Goal: Task Accomplishment & Management: Use online tool/utility

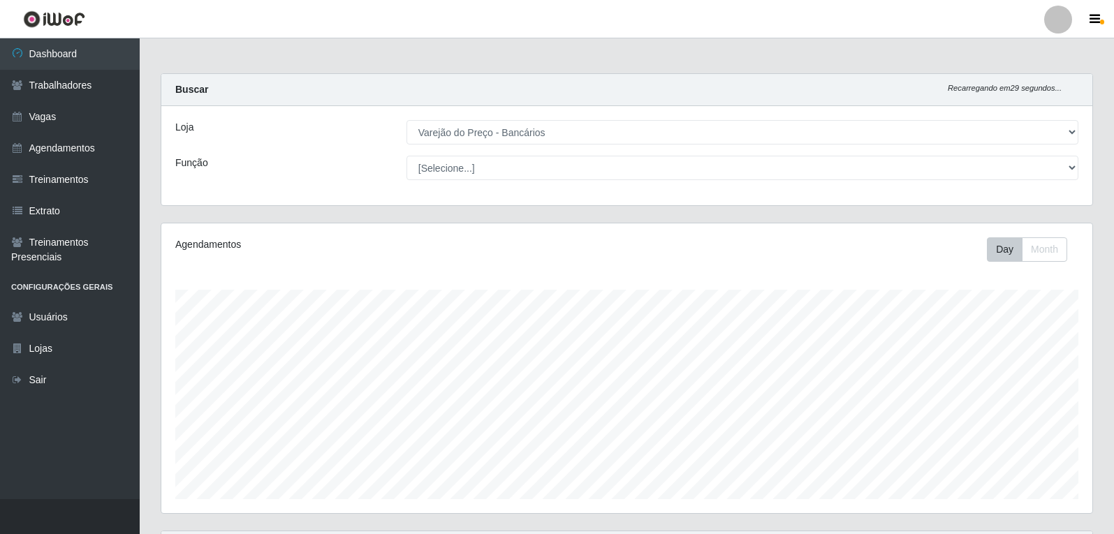
select select "157"
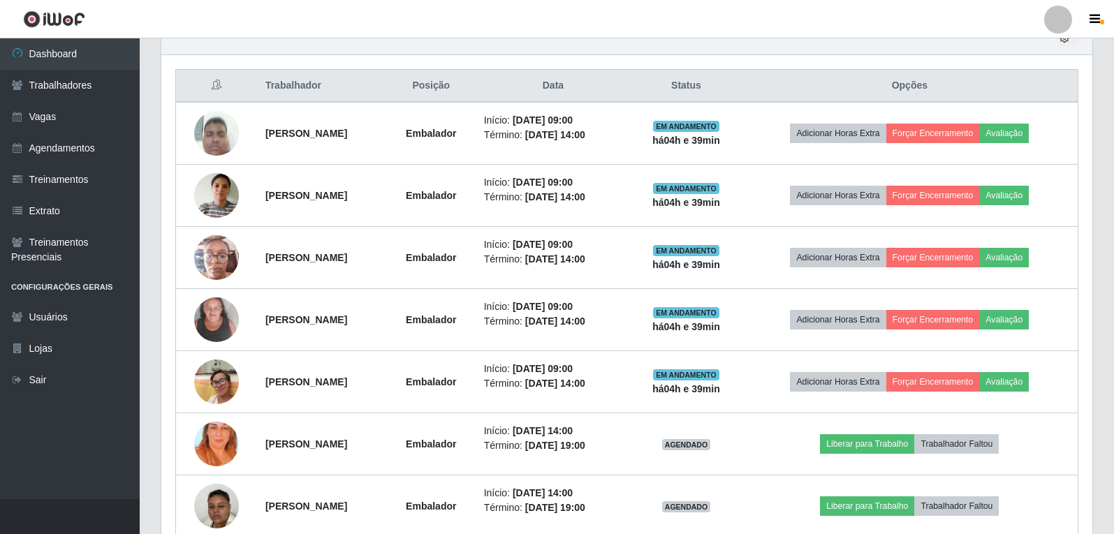
scroll to position [290, 931]
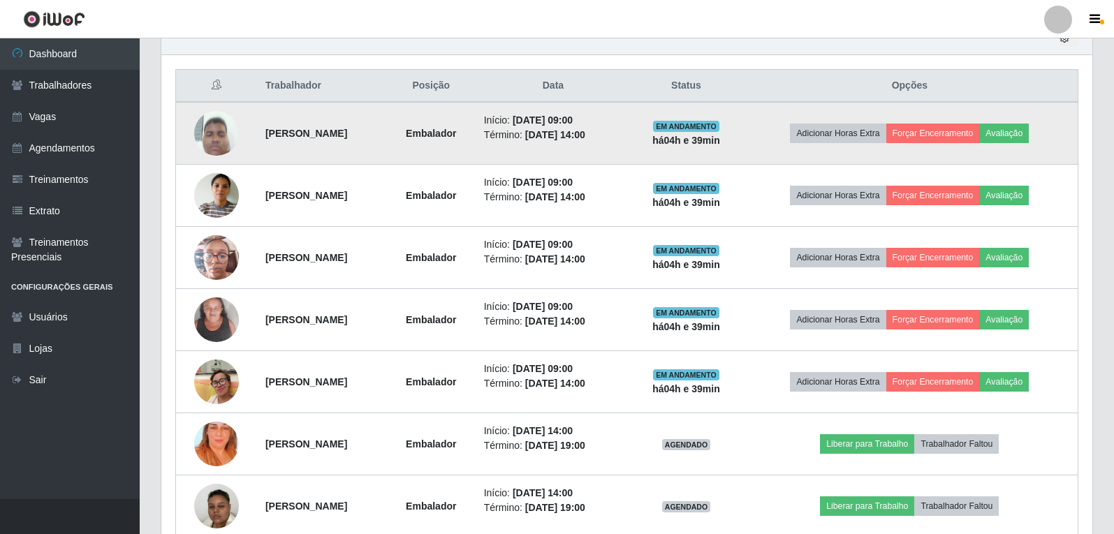
click at [1026, 145] on td "Adicionar Horas Extra Forçar Encerramento Avaliação" at bounding box center [909, 133] width 337 height 63
click at [1024, 141] on button "Avaliação" at bounding box center [1004, 134] width 50 height 20
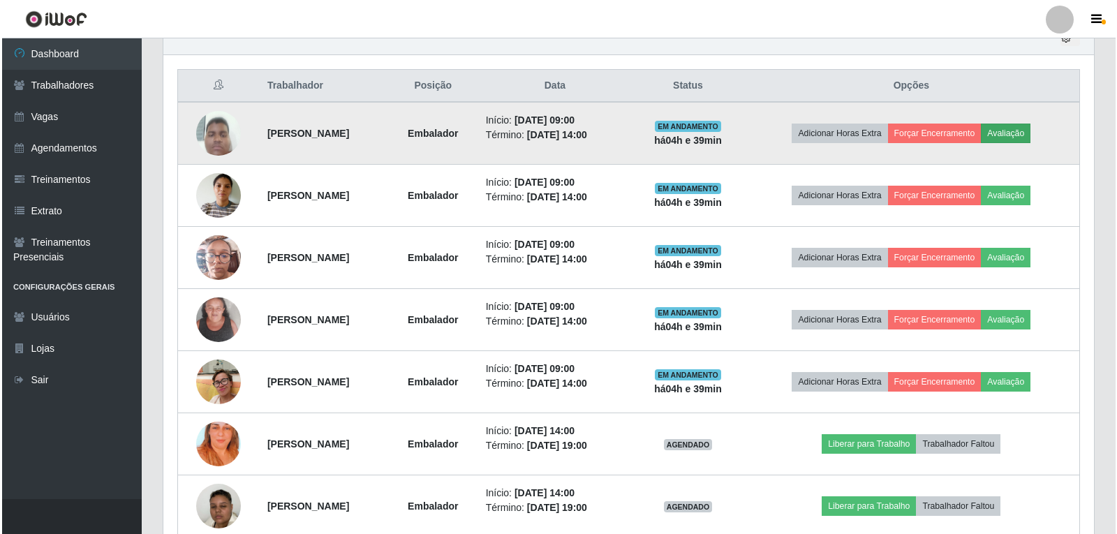
scroll to position [290, 924]
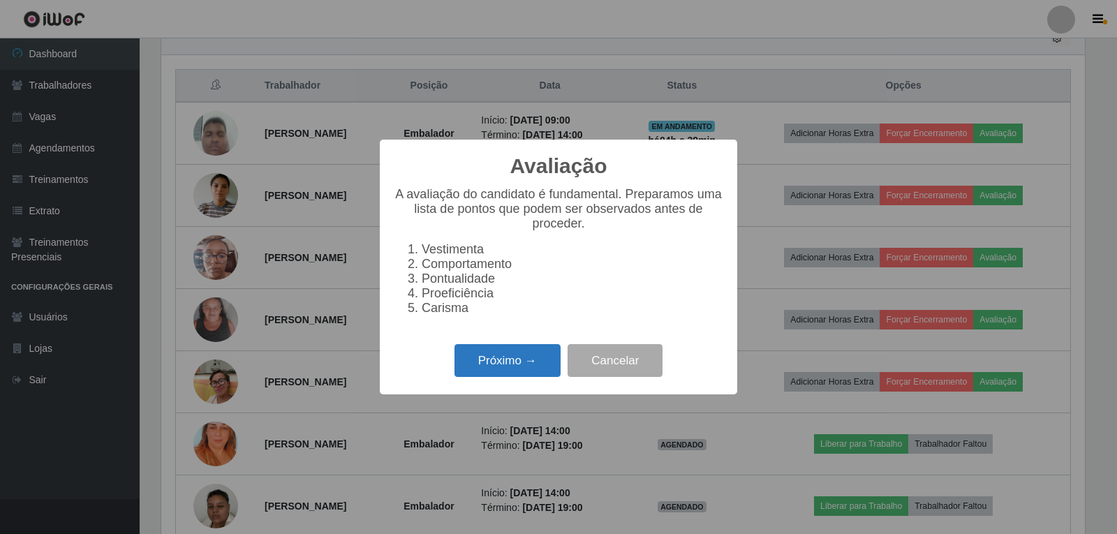
click at [491, 377] on button "Próximo →" at bounding box center [508, 360] width 106 height 33
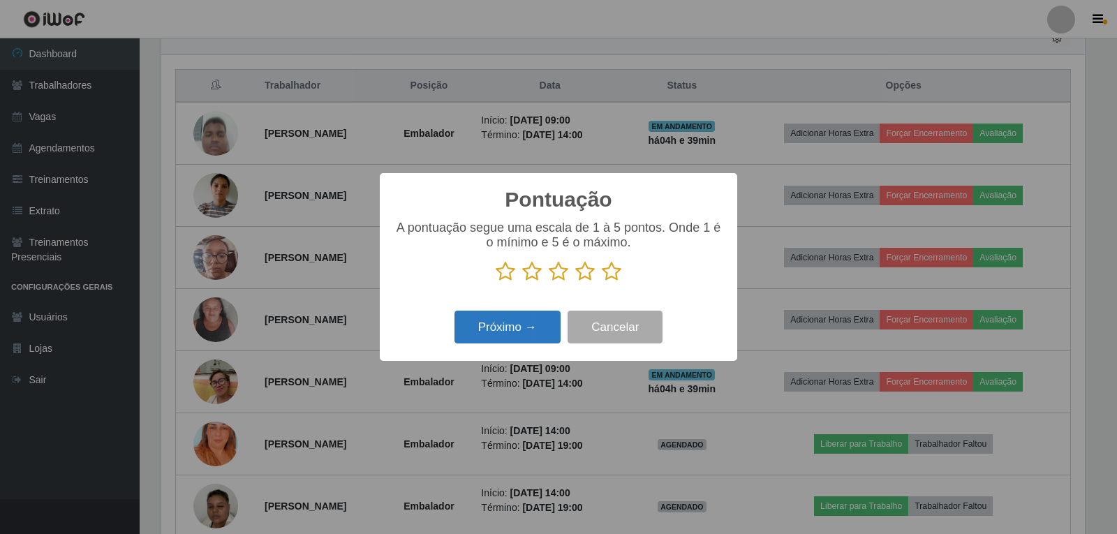
scroll to position [697904, 697270]
click at [603, 270] on icon at bounding box center [612, 271] width 20 height 21
click at [602, 282] on input "radio" at bounding box center [602, 282] width 0 height 0
click at [559, 311] on div "Próximo → Cancelar" at bounding box center [559, 327] width 330 height 40
click at [517, 334] on button "Próximo →" at bounding box center [508, 327] width 106 height 33
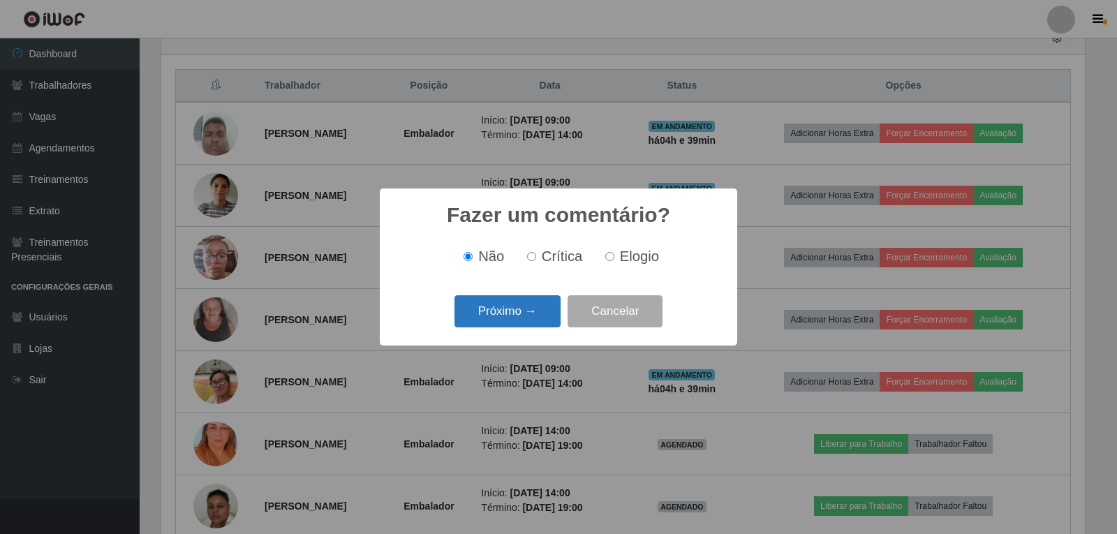
click at [519, 318] on button "Próximo →" at bounding box center [508, 311] width 106 height 33
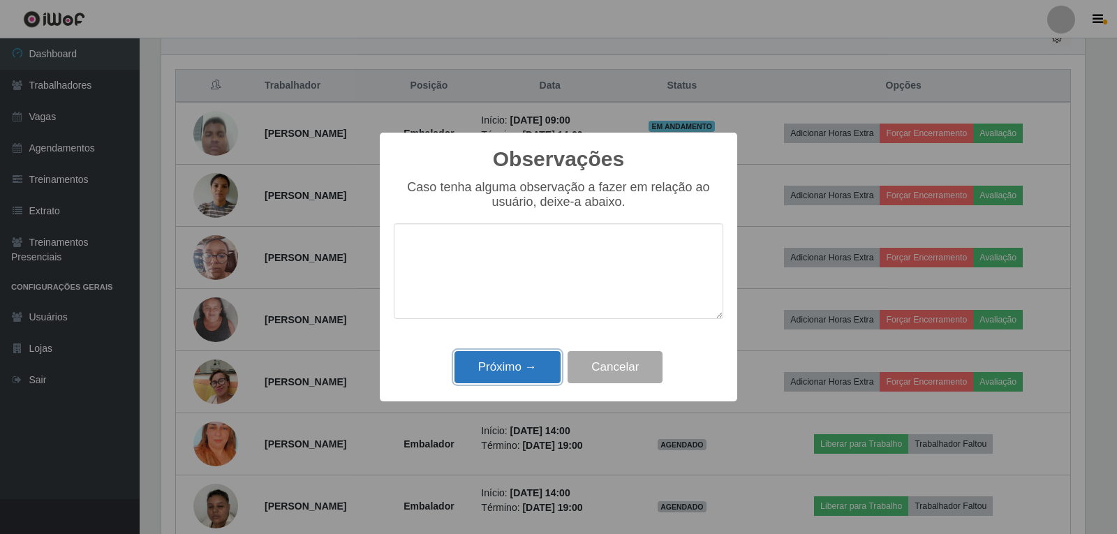
click at [521, 360] on button "Próximo →" at bounding box center [508, 367] width 106 height 33
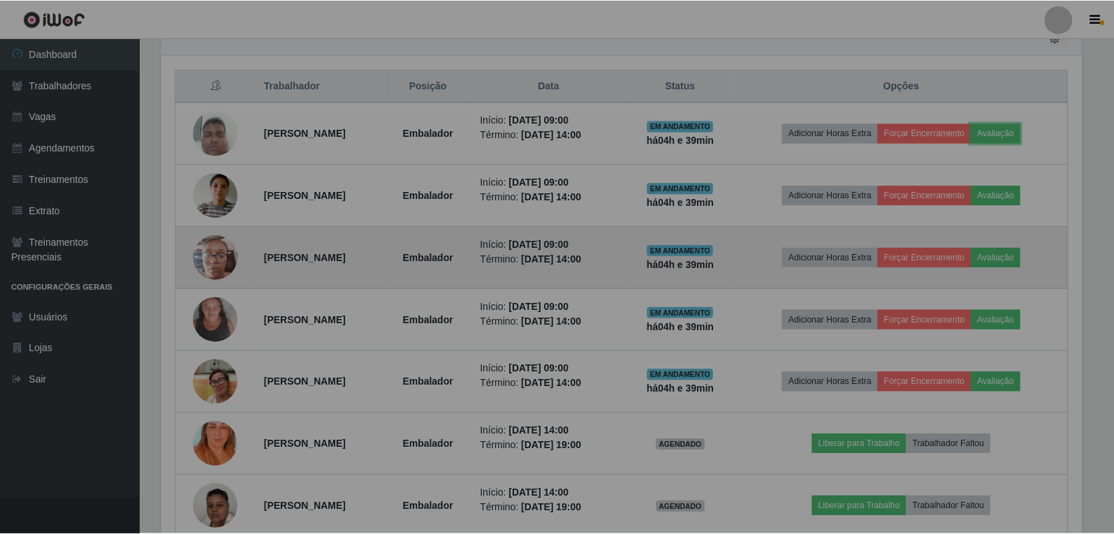
scroll to position [290, 931]
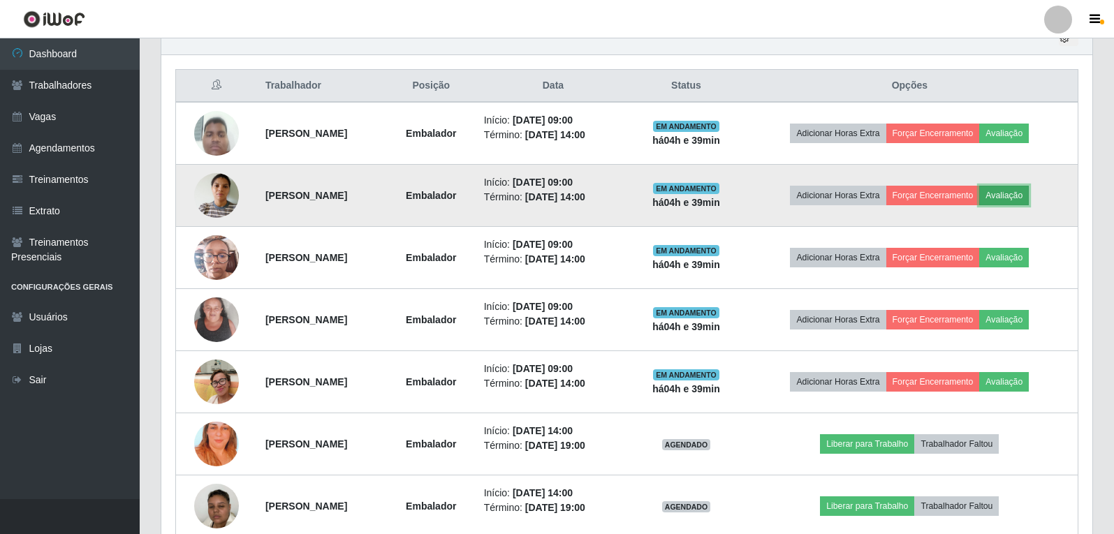
click at [1024, 193] on button "Avaliação" at bounding box center [1004, 196] width 50 height 20
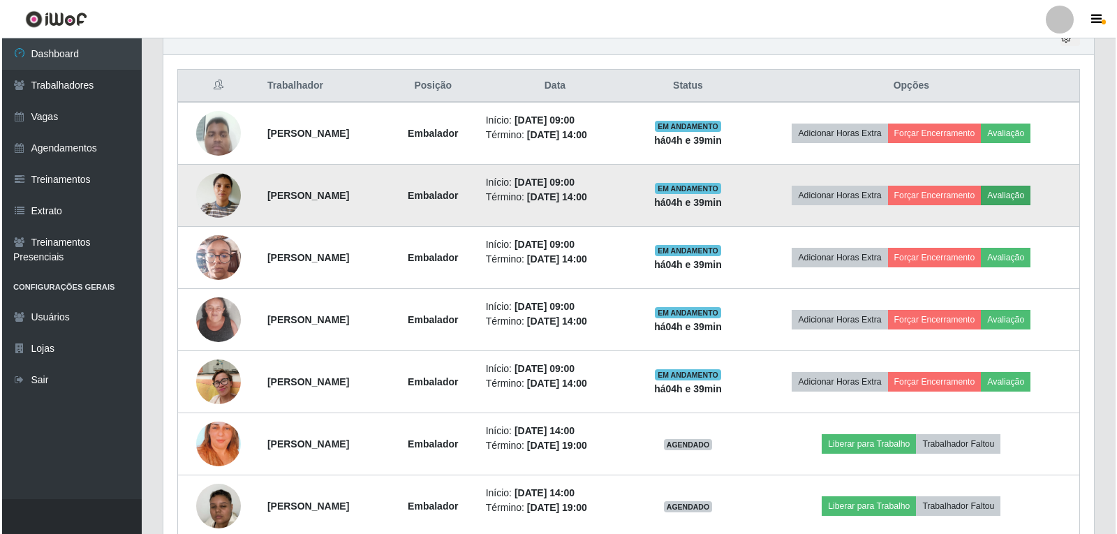
scroll to position [290, 924]
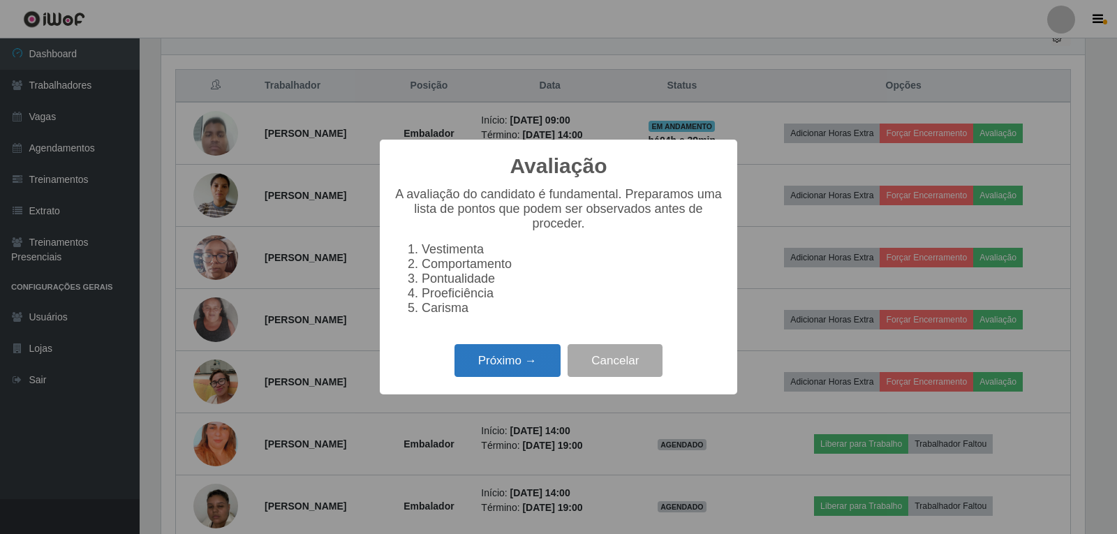
click at [536, 369] on button "Próximo →" at bounding box center [508, 360] width 106 height 33
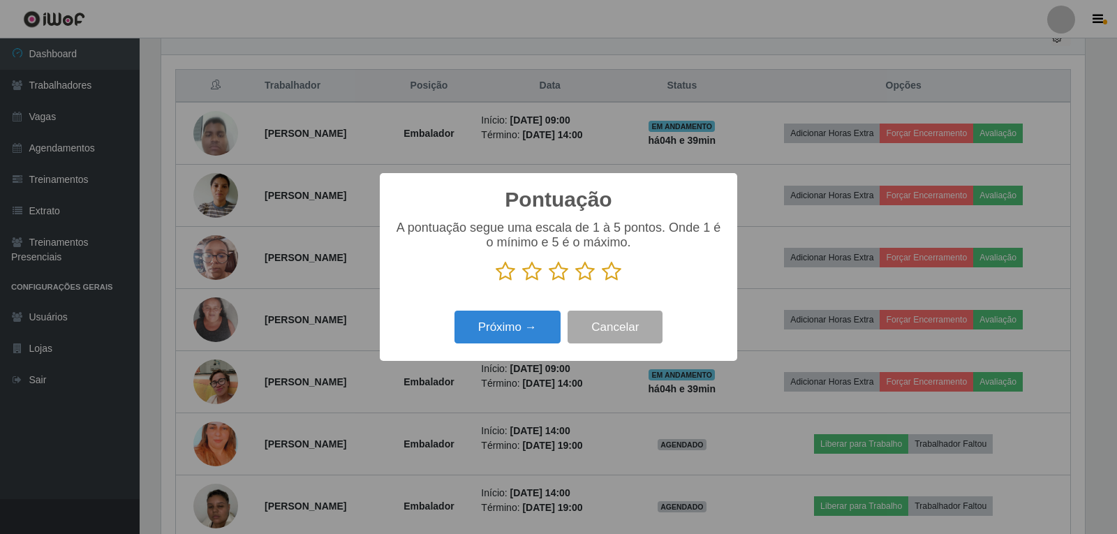
click at [621, 271] on p at bounding box center [559, 271] width 330 height 21
click at [620, 271] on icon at bounding box center [612, 271] width 20 height 21
click at [602, 282] on input "radio" at bounding box center [602, 282] width 0 height 0
click at [620, 271] on icon at bounding box center [612, 271] width 20 height 21
click at [602, 282] on input "radio" at bounding box center [602, 282] width 0 height 0
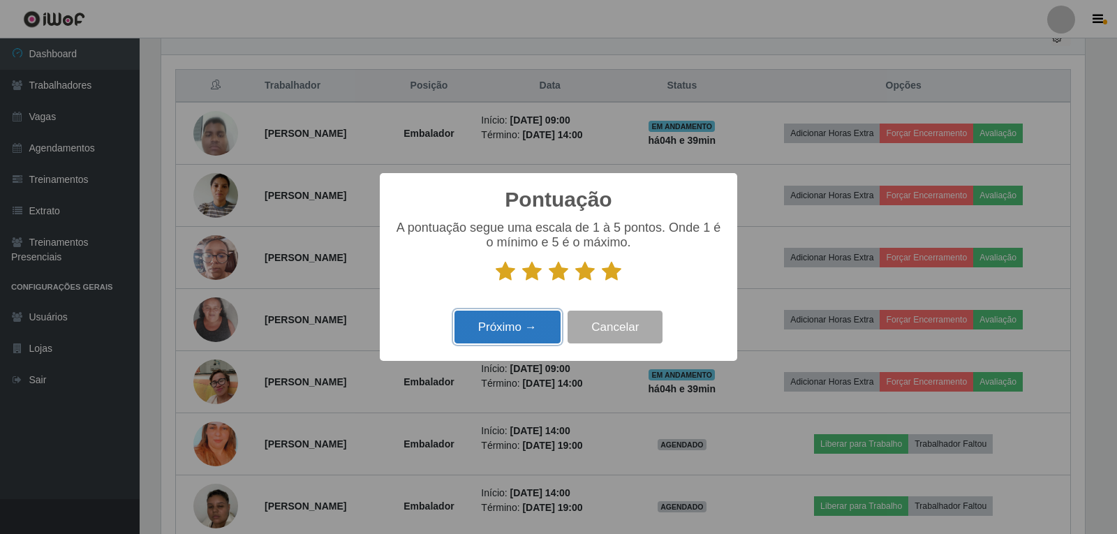
click at [529, 339] on button "Próximo →" at bounding box center [508, 327] width 106 height 33
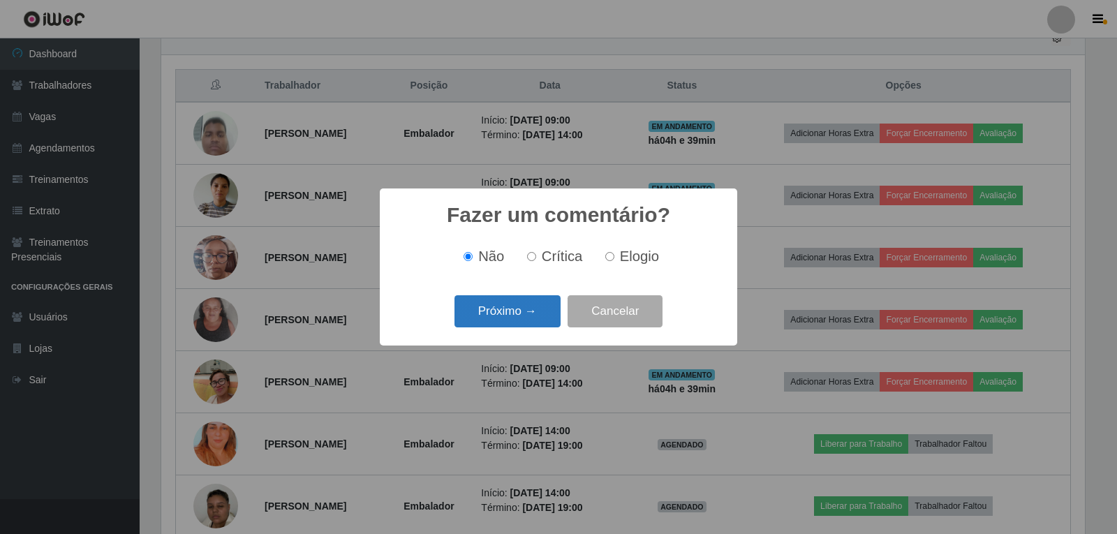
click at [524, 326] on button "Próximo →" at bounding box center [508, 311] width 106 height 33
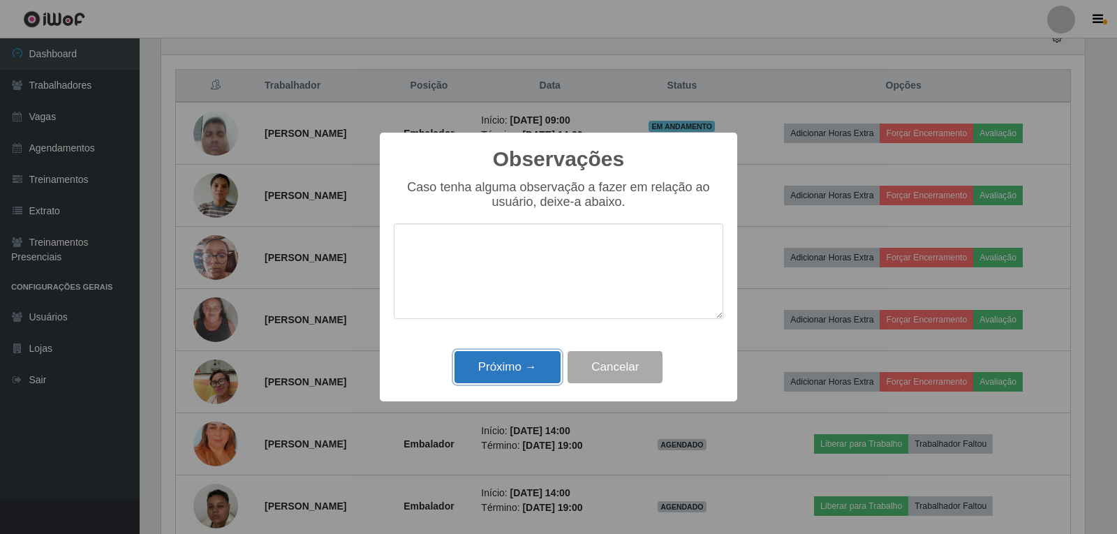
click at [517, 360] on button "Próximo →" at bounding box center [508, 367] width 106 height 33
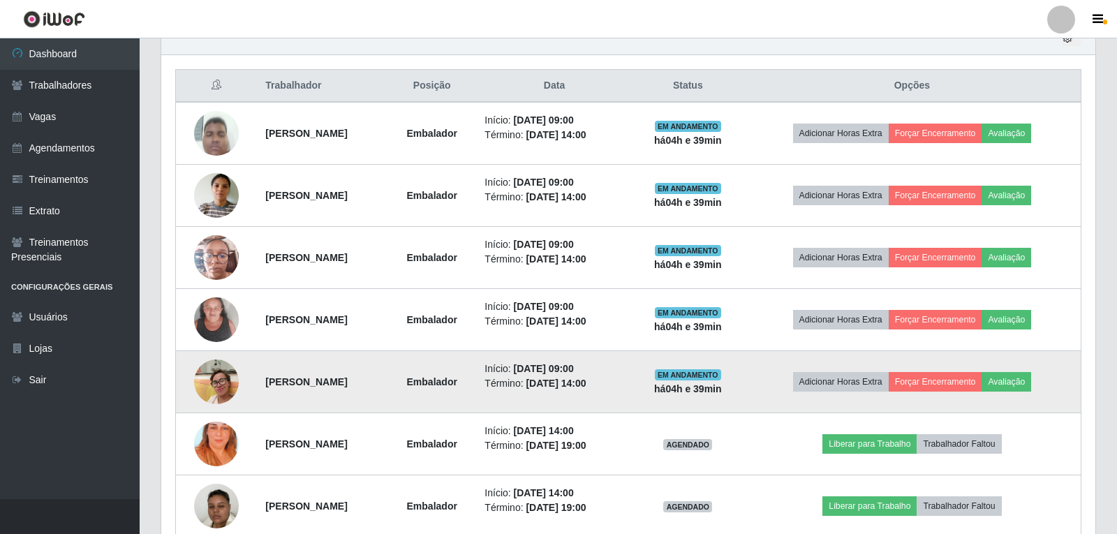
scroll to position [290, 931]
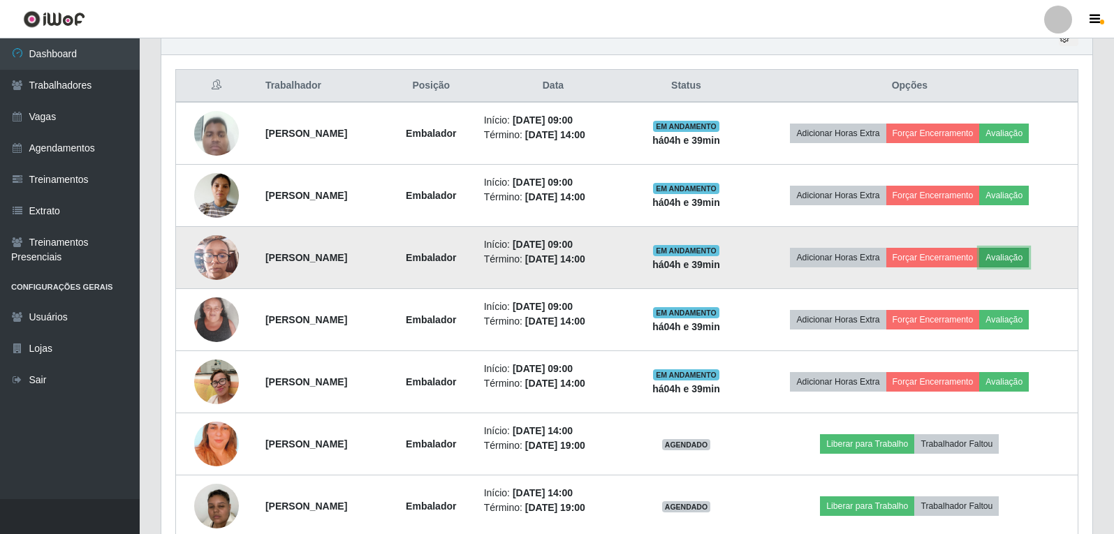
click at [1017, 258] on button "Avaliação" at bounding box center [1004, 258] width 50 height 20
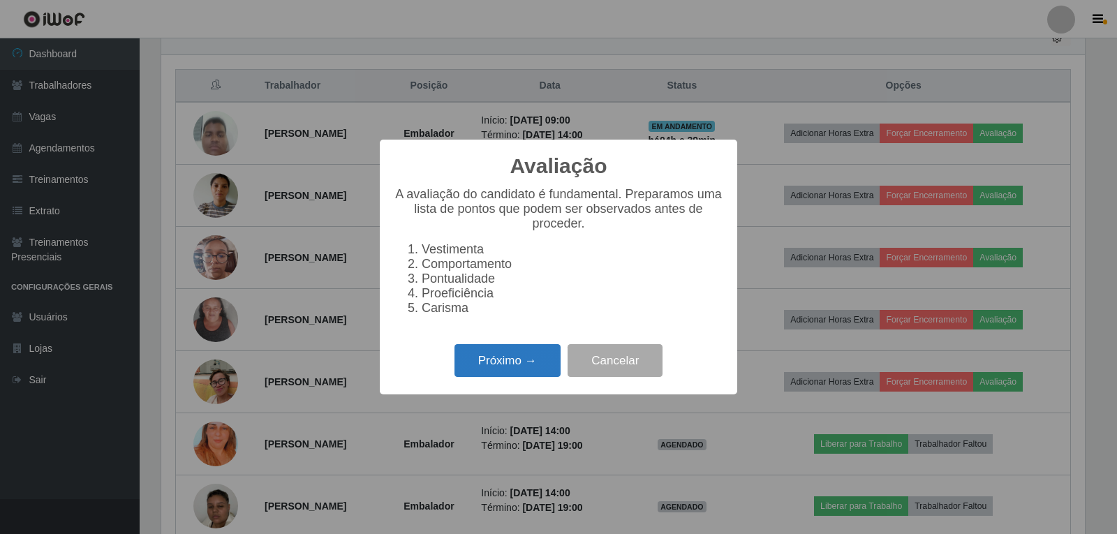
click at [516, 360] on button "Próximo →" at bounding box center [508, 360] width 106 height 33
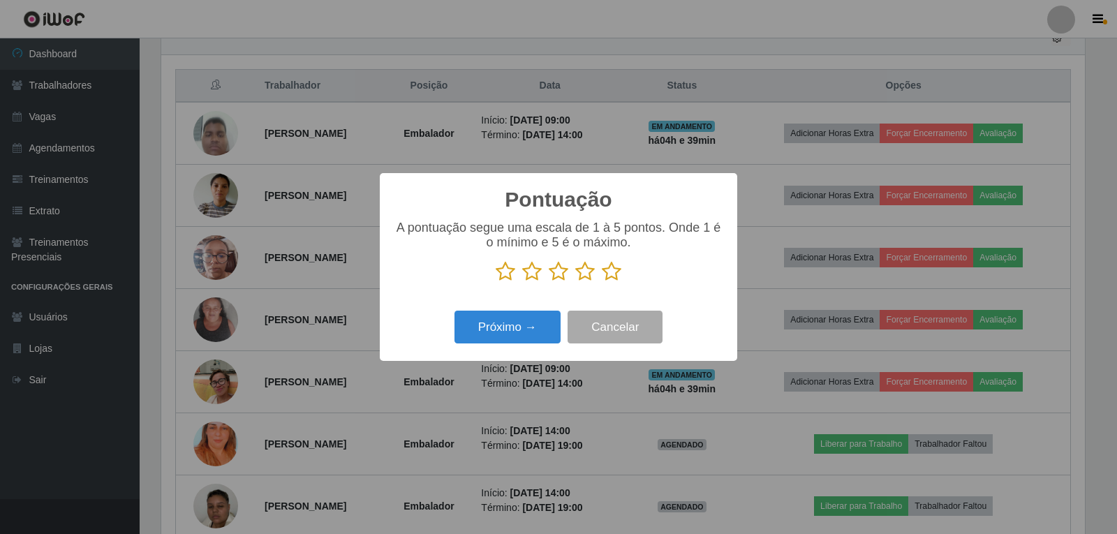
scroll to position [697904, 697270]
click at [612, 265] on icon at bounding box center [612, 271] width 20 height 21
click at [602, 282] on input "radio" at bounding box center [602, 282] width 0 height 0
click at [538, 315] on button "Próximo →" at bounding box center [508, 327] width 106 height 33
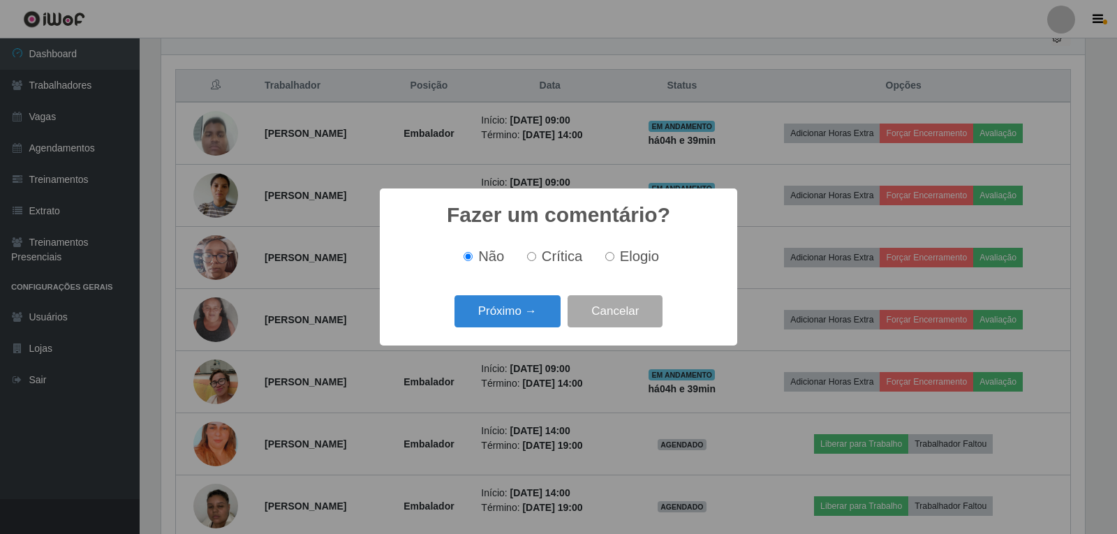
click at [538, 315] on button "Próximo →" at bounding box center [508, 311] width 106 height 33
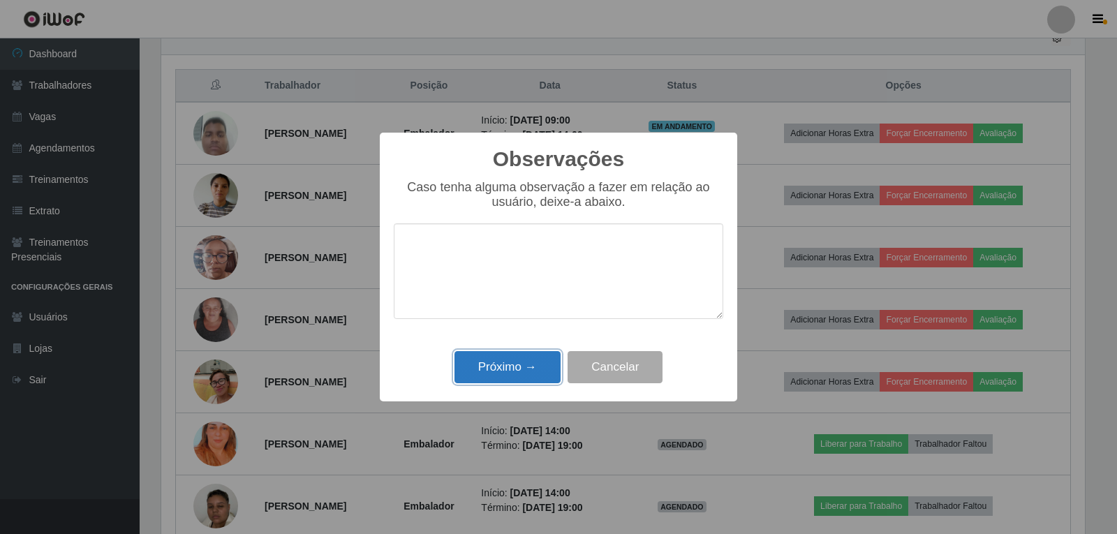
click at [515, 360] on button "Próximo →" at bounding box center [508, 367] width 106 height 33
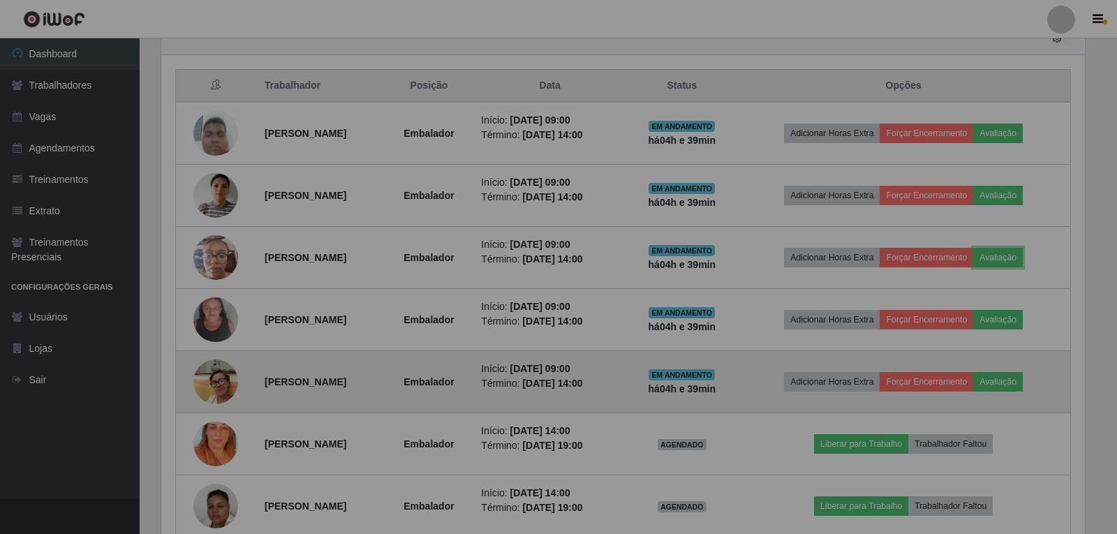
scroll to position [290, 931]
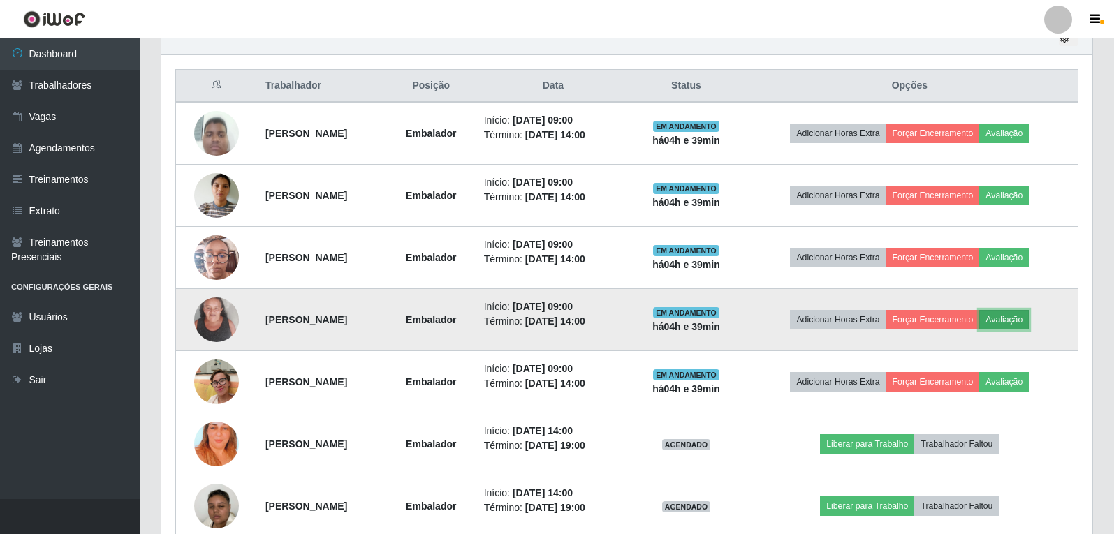
click at [1021, 311] on button "Avaliação" at bounding box center [1004, 320] width 50 height 20
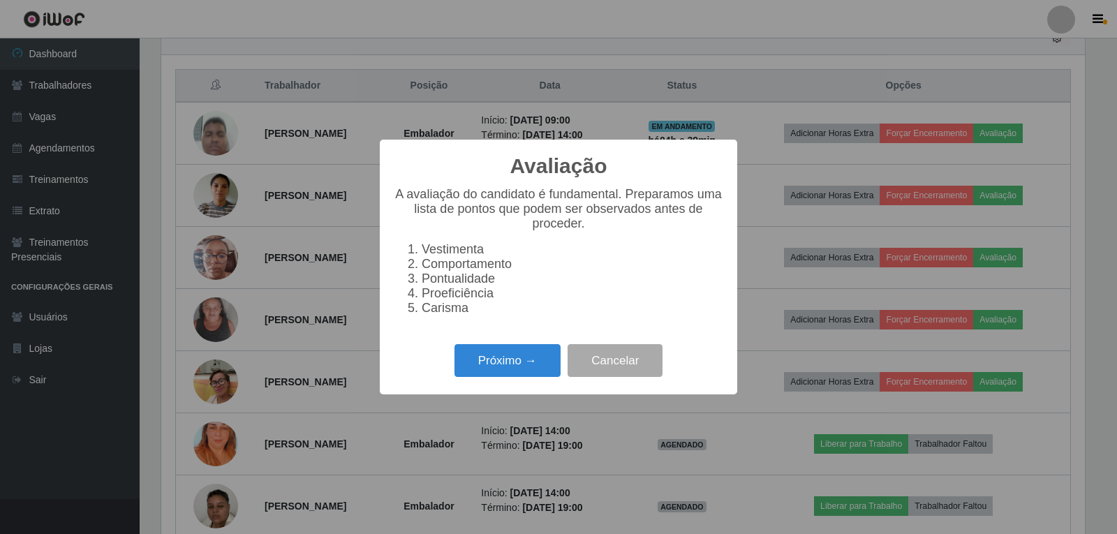
scroll to position [290, 924]
click at [499, 361] on button "Próximo →" at bounding box center [508, 360] width 106 height 33
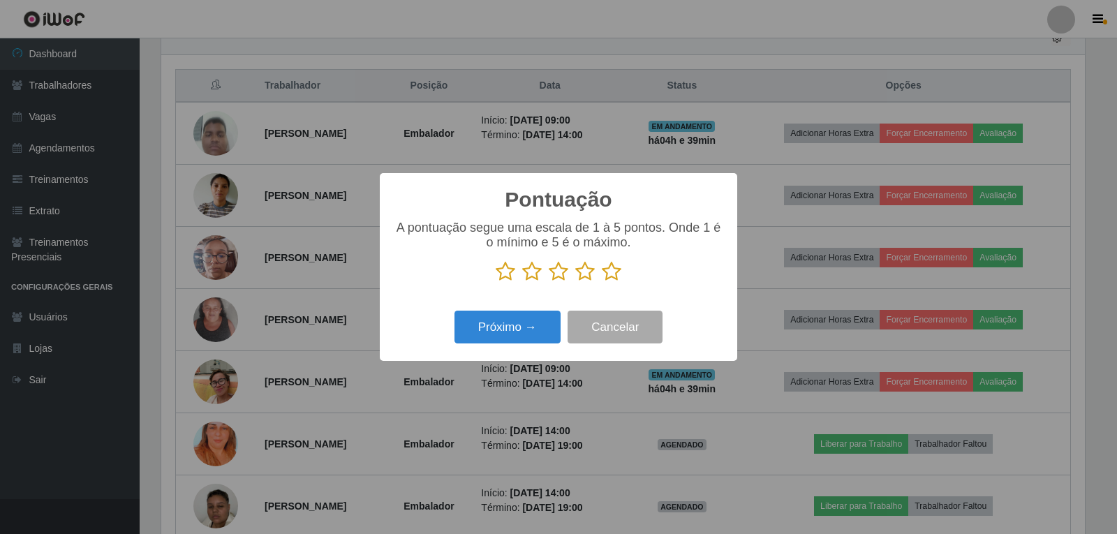
scroll to position [697904, 697270]
click at [611, 267] on icon at bounding box center [612, 271] width 20 height 21
click at [602, 282] on input "radio" at bounding box center [602, 282] width 0 height 0
click at [506, 313] on button "Próximo →" at bounding box center [508, 327] width 106 height 33
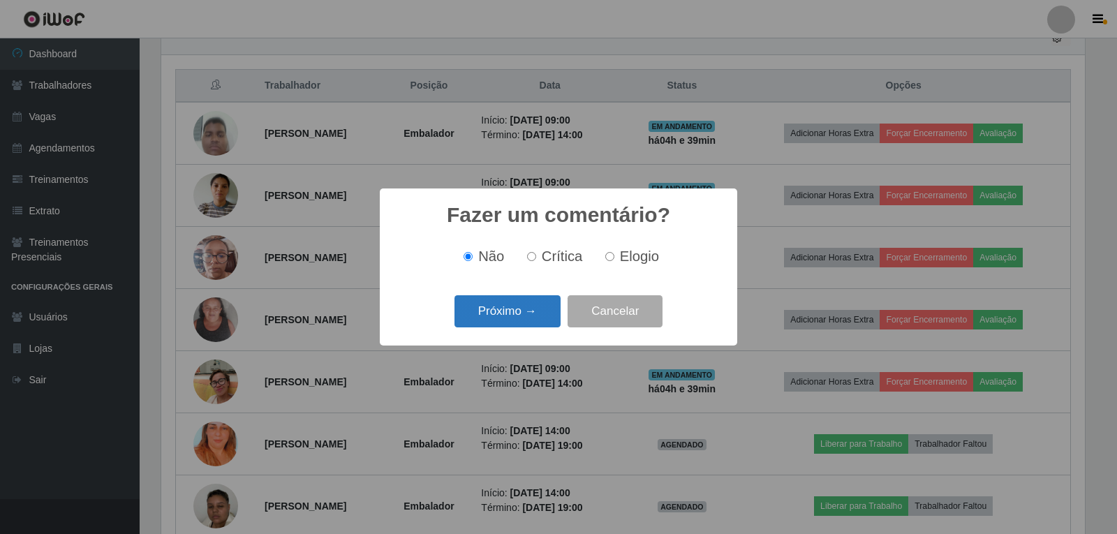
click at [512, 321] on button "Próximo →" at bounding box center [508, 311] width 106 height 33
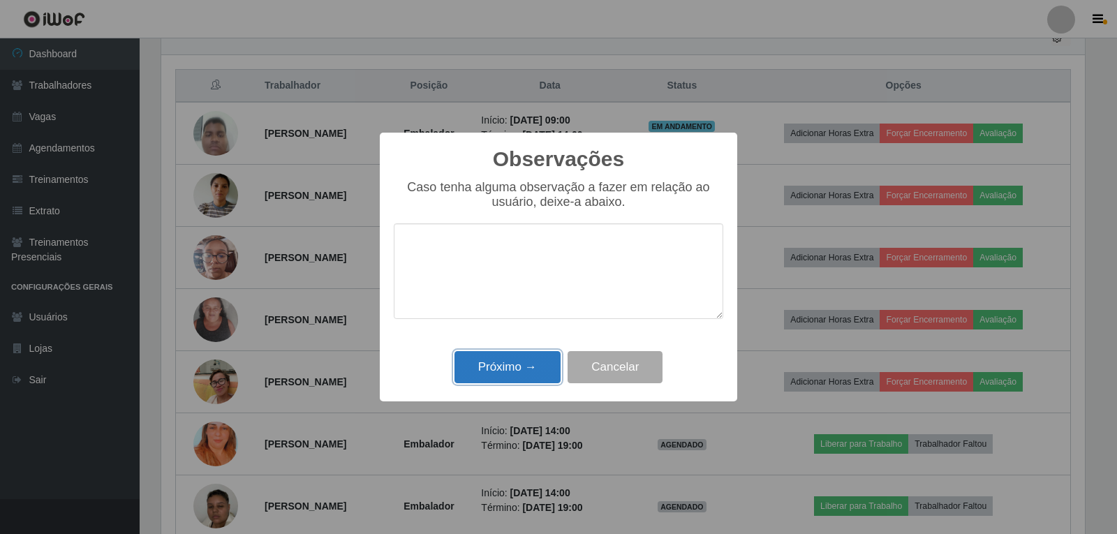
click at [546, 376] on button "Próximo →" at bounding box center [508, 367] width 106 height 33
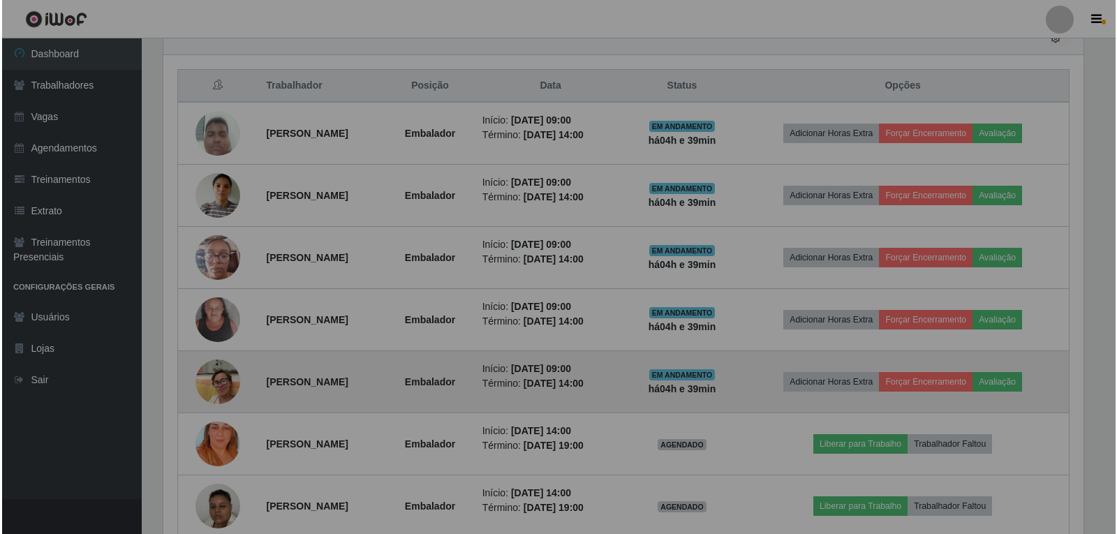
scroll to position [290, 931]
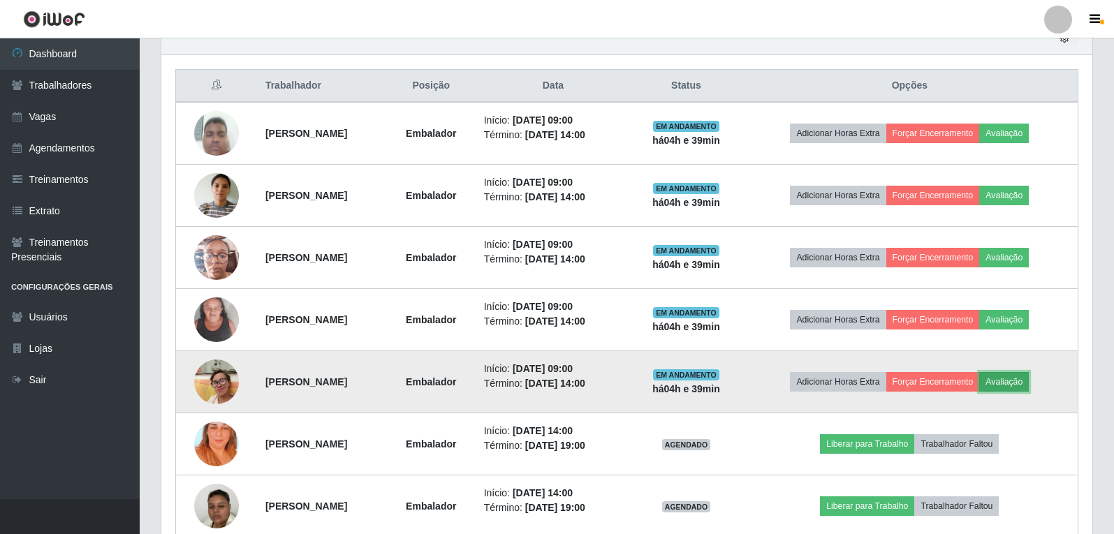
click at [1015, 381] on button "Avaliação" at bounding box center [1004, 382] width 50 height 20
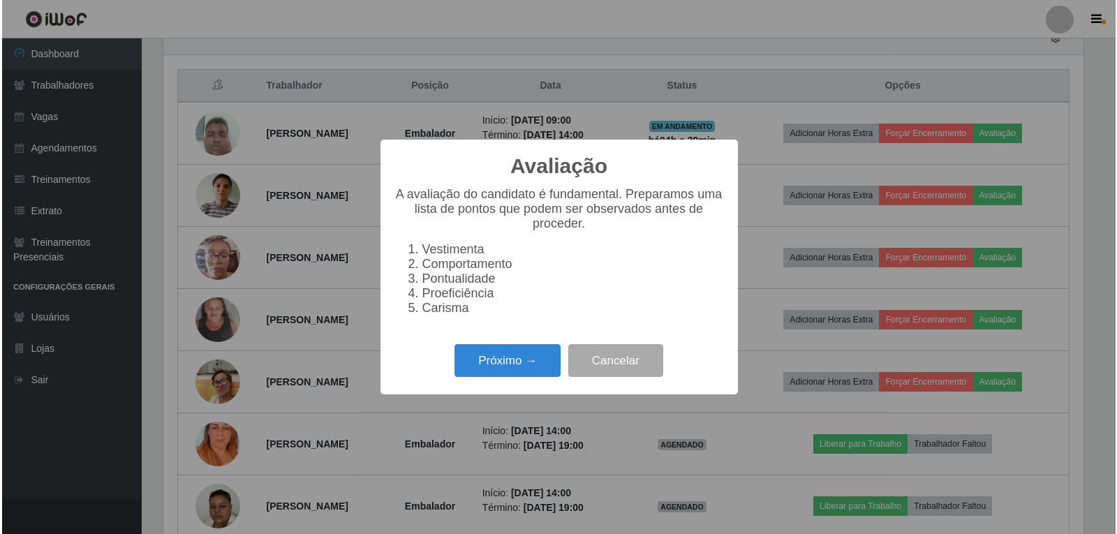
scroll to position [290, 924]
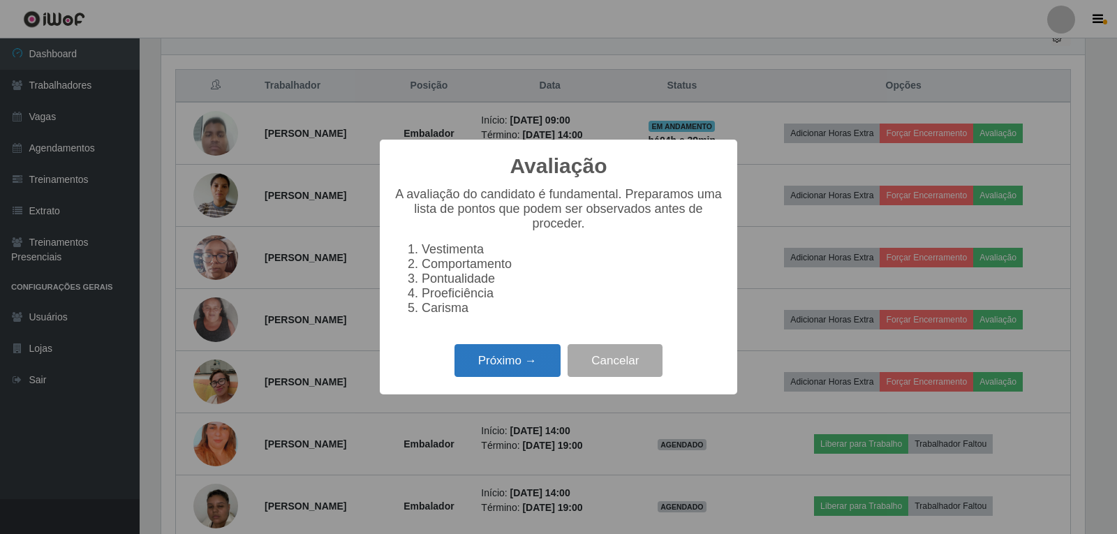
click at [545, 369] on button "Próximo →" at bounding box center [508, 360] width 106 height 33
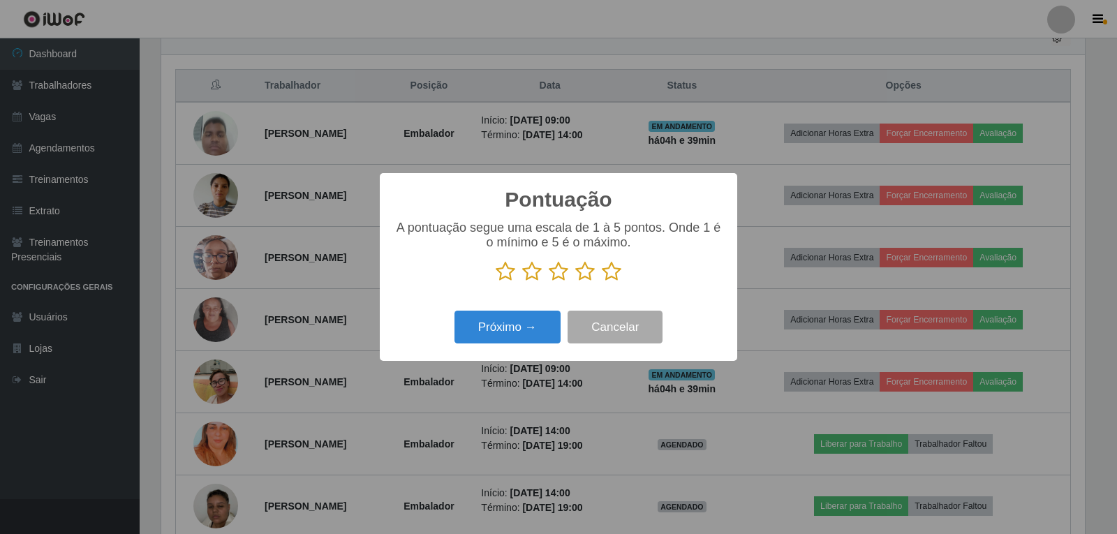
click at [613, 273] on icon at bounding box center [612, 271] width 20 height 21
click at [602, 282] on input "radio" at bounding box center [602, 282] width 0 height 0
click at [517, 316] on button "Próximo →" at bounding box center [508, 327] width 106 height 33
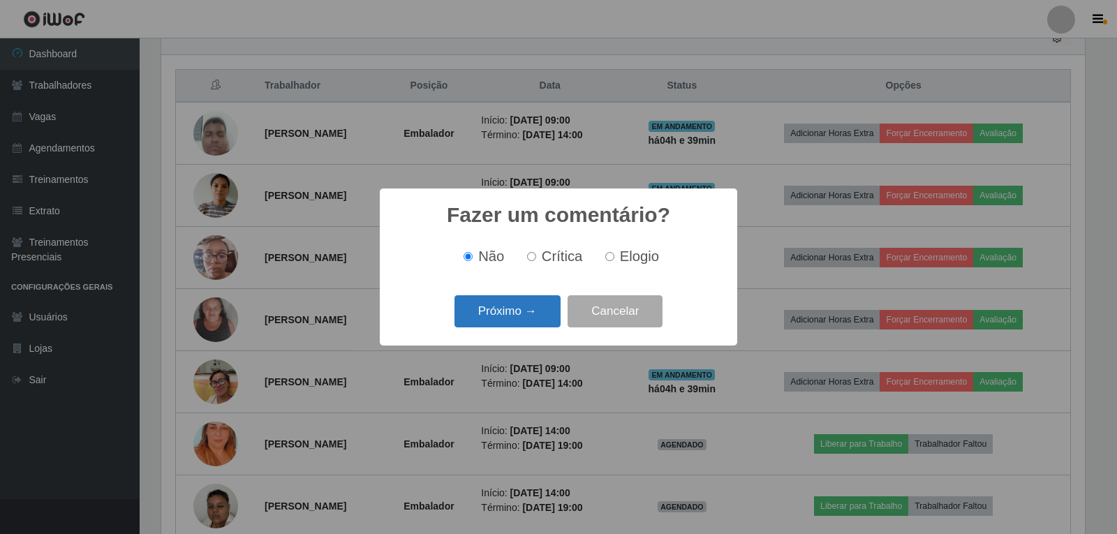
click at [531, 308] on button "Próximo →" at bounding box center [508, 311] width 106 height 33
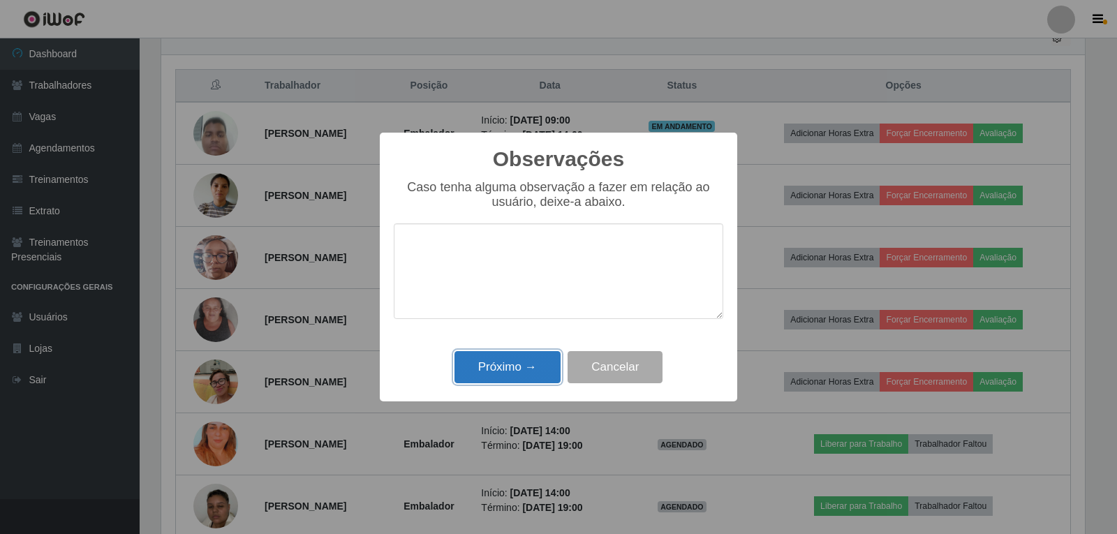
click at [531, 370] on button "Próximo →" at bounding box center [508, 367] width 106 height 33
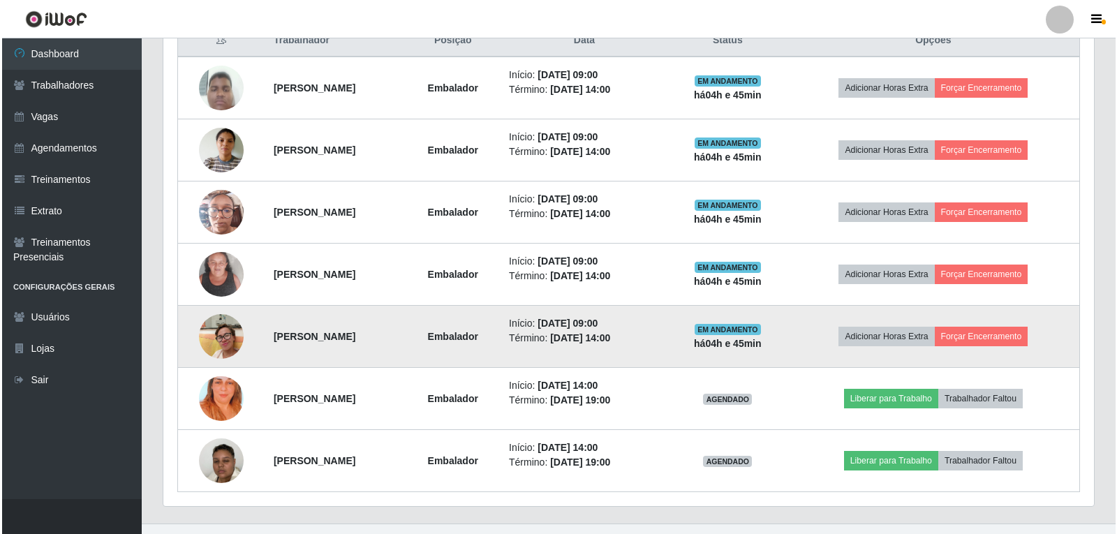
scroll to position [580, 0]
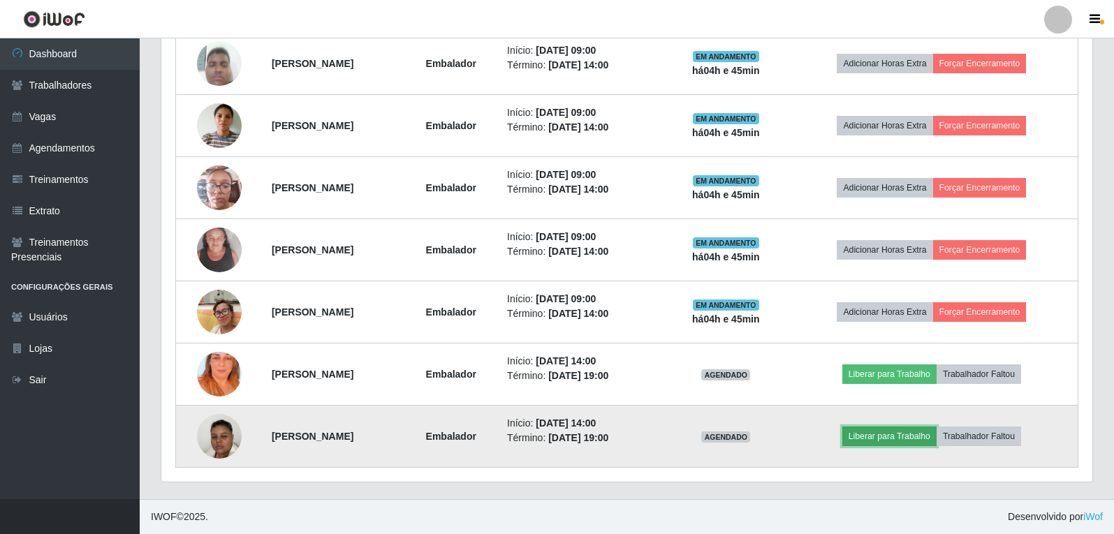
click at [904, 439] on button "Liberar para Trabalho" at bounding box center [889, 437] width 94 height 20
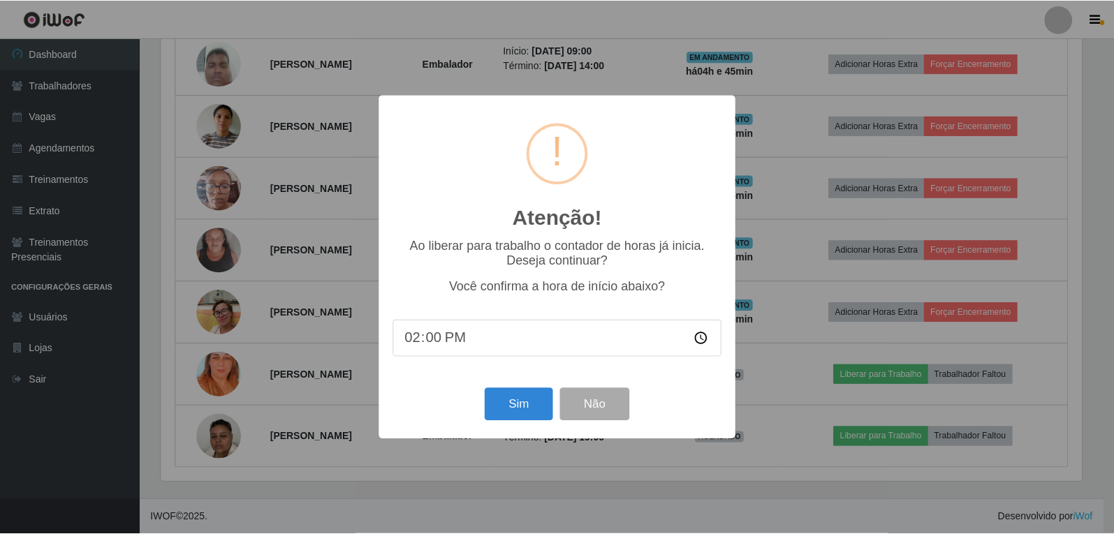
scroll to position [290, 924]
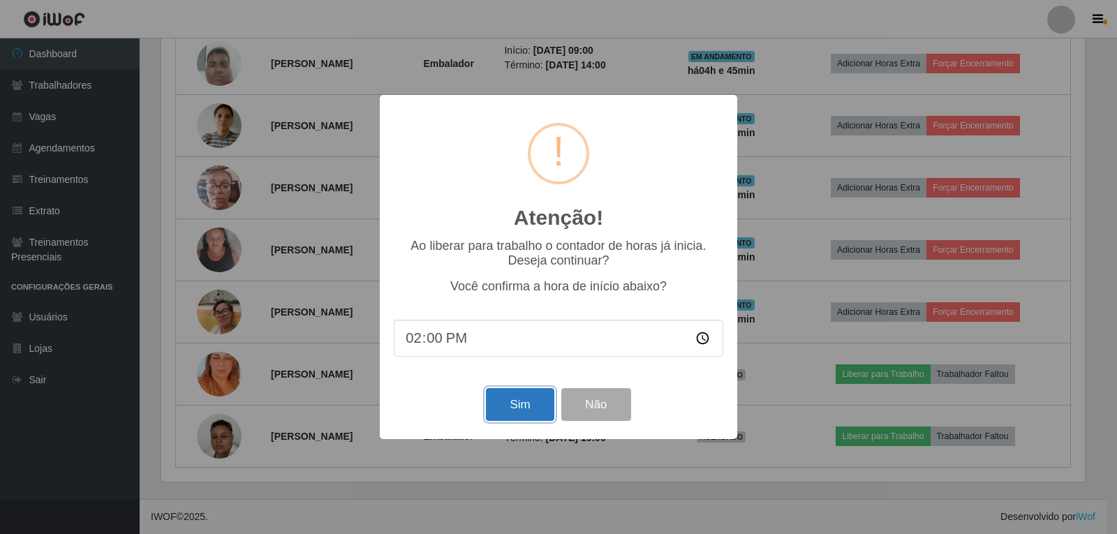
click at [519, 409] on button "Sim" at bounding box center [520, 404] width 68 height 33
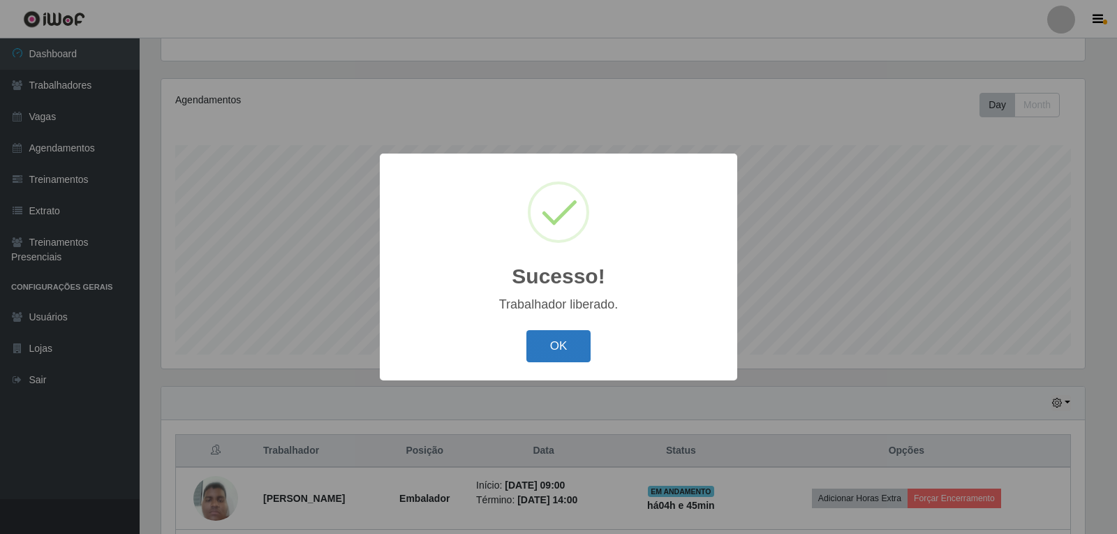
click at [584, 337] on button "OK" at bounding box center [558, 346] width 65 height 33
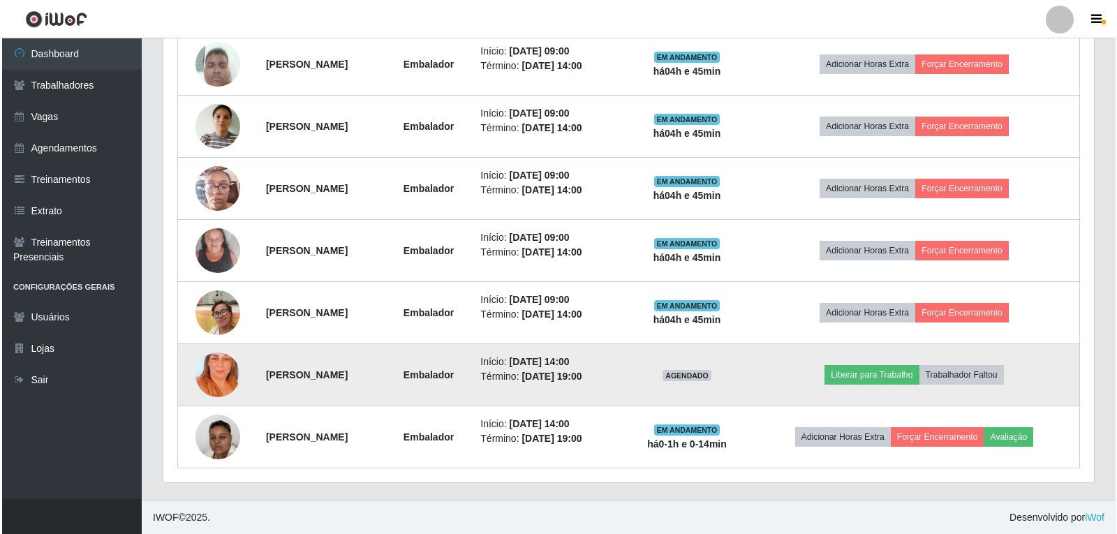
scroll to position [580, 0]
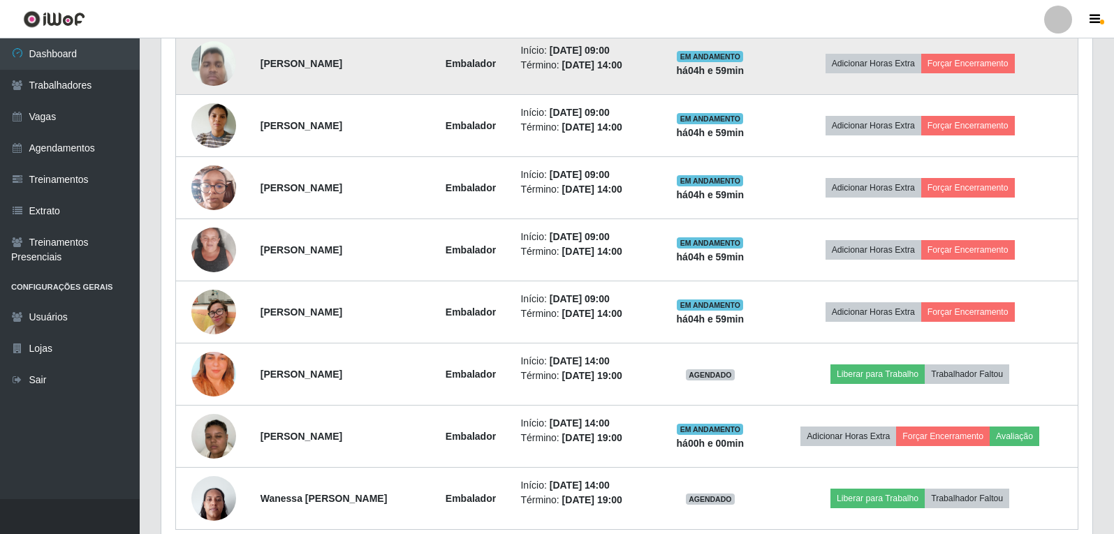
click at [969, 52] on td "Adicionar Horas Extra Forçar Encerramento" at bounding box center [920, 63] width 316 height 63
click at [961, 59] on button "Forçar Encerramento" at bounding box center [968, 64] width 94 height 20
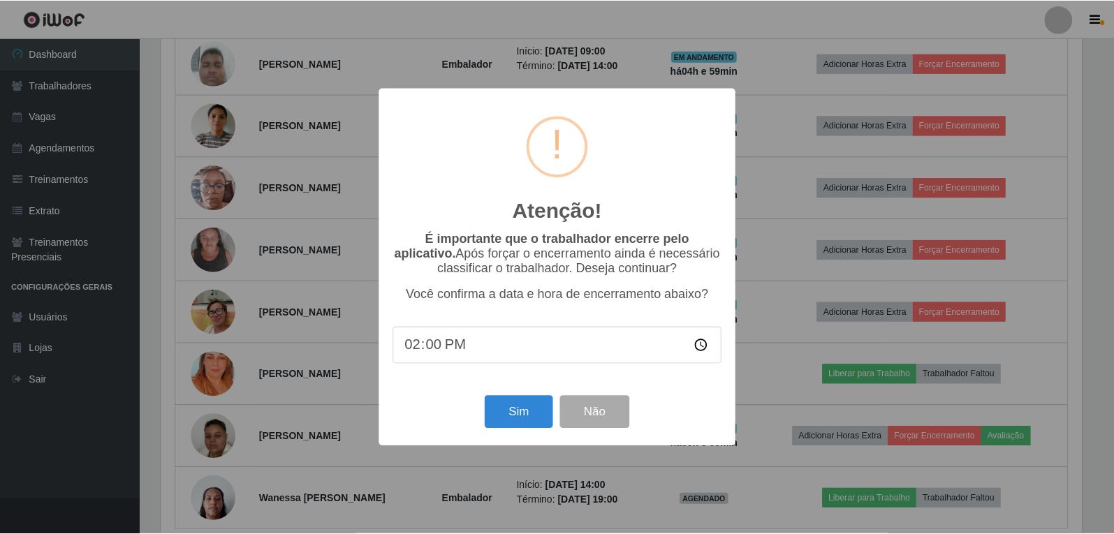
scroll to position [290, 924]
click at [509, 407] on button "Sim" at bounding box center [520, 412] width 68 height 33
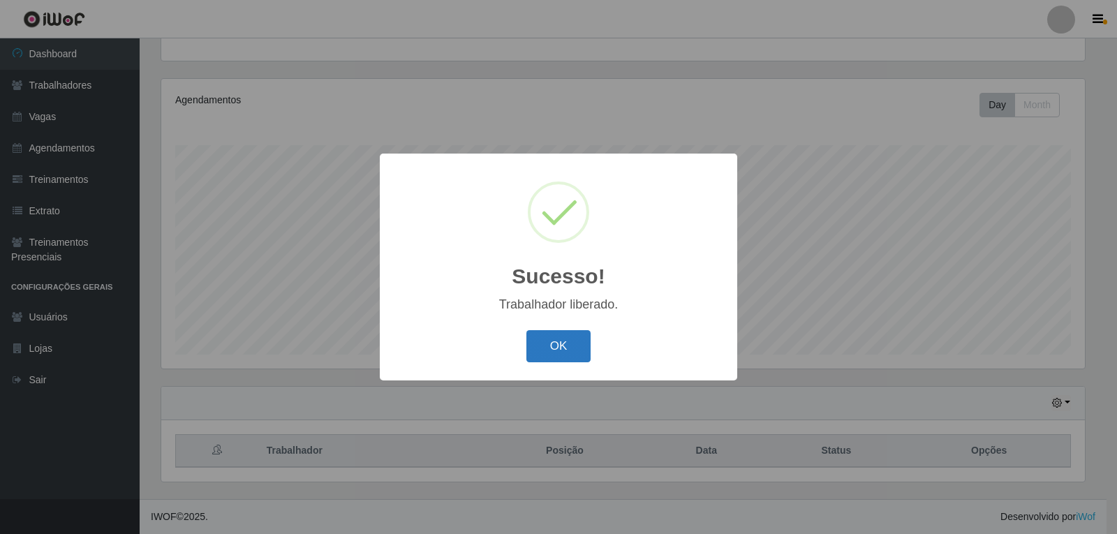
click at [567, 334] on button "OK" at bounding box center [558, 346] width 65 height 33
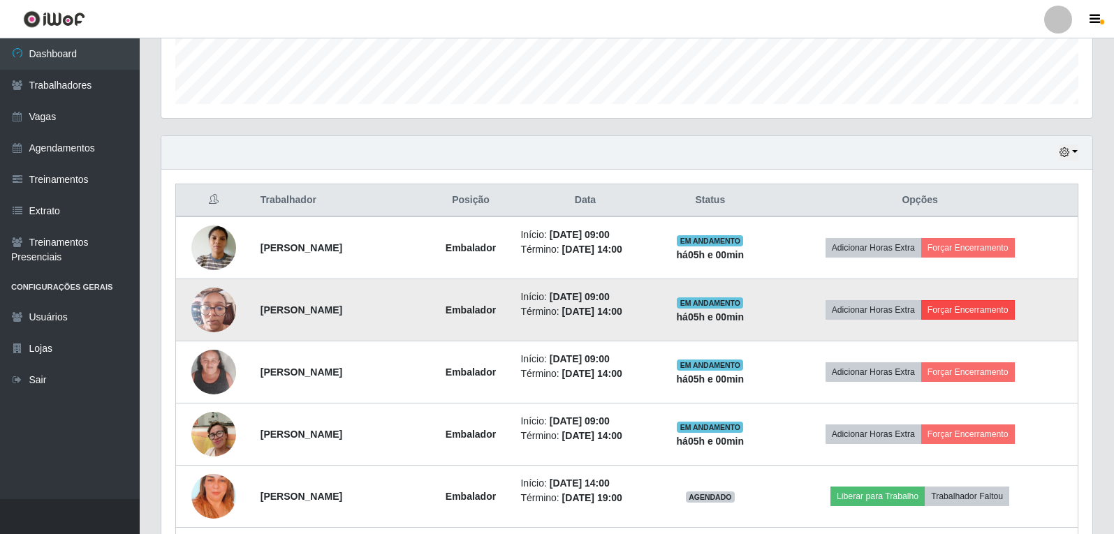
scroll to position [424, 0]
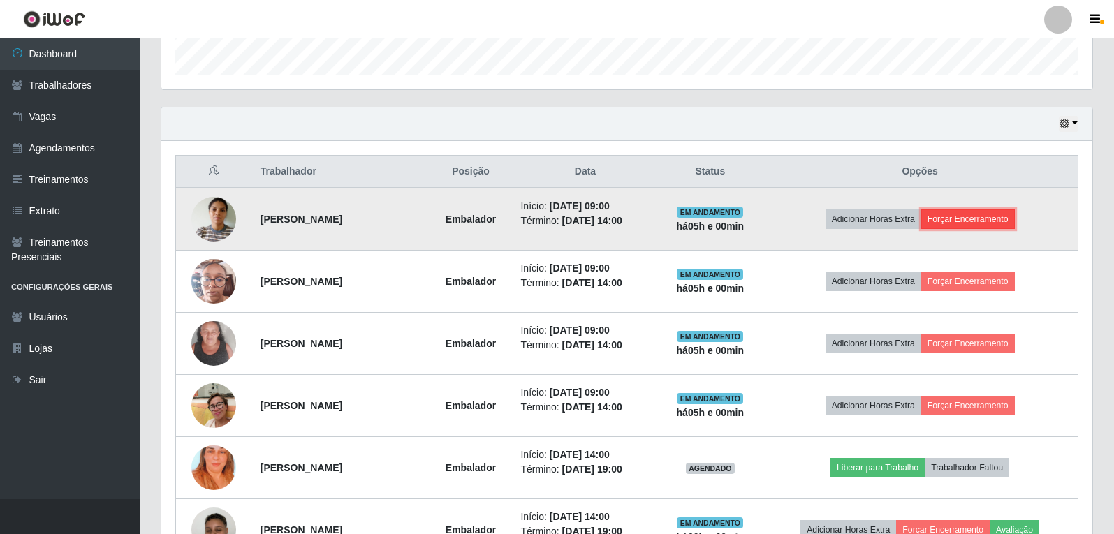
click at [948, 226] on button "Forçar Encerramento" at bounding box center [968, 219] width 94 height 20
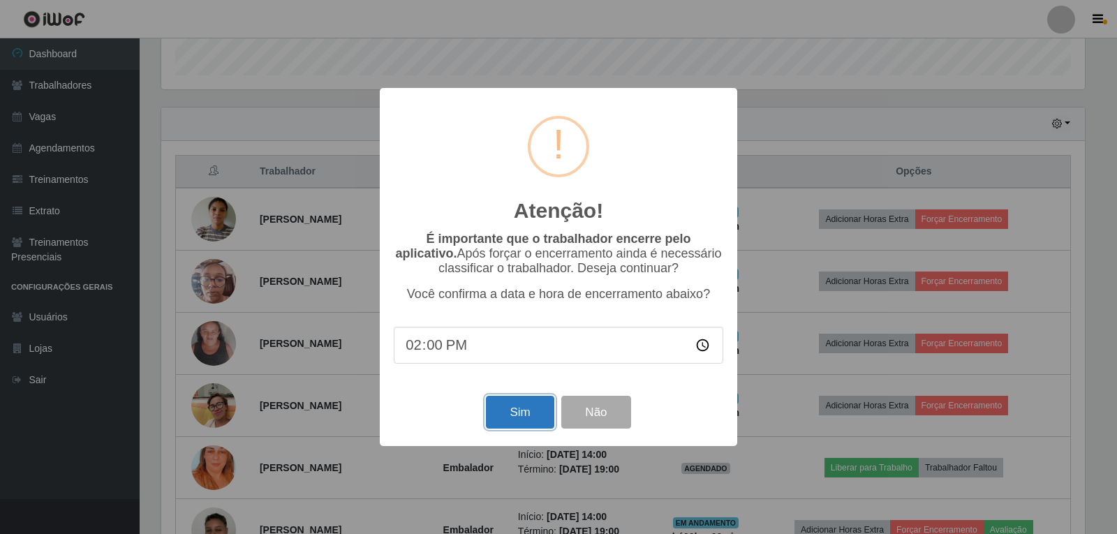
click at [505, 410] on button "Sim" at bounding box center [520, 412] width 68 height 33
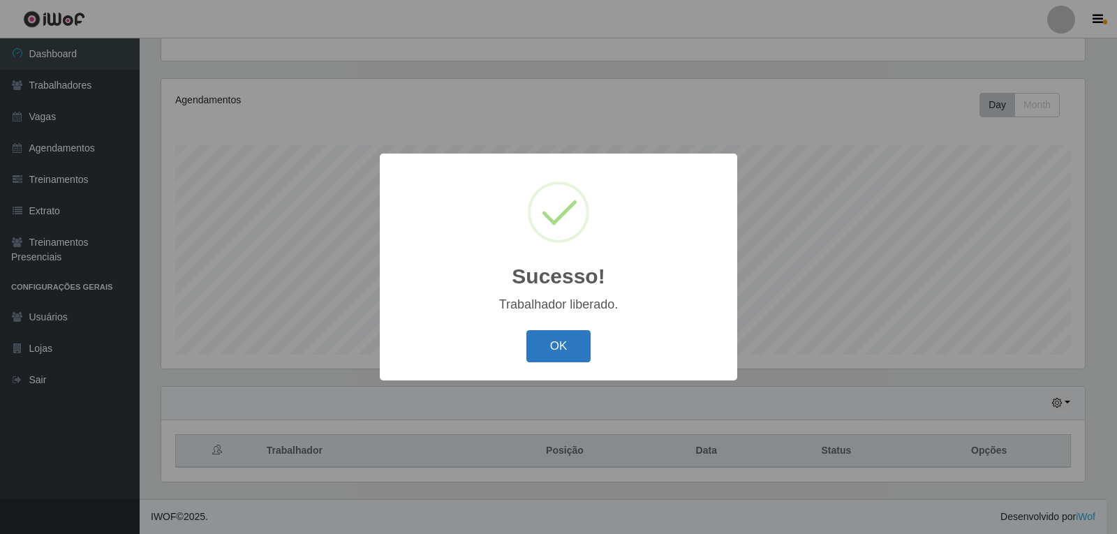
click at [551, 344] on button "OK" at bounding box center [558, 346] width 65 height 33
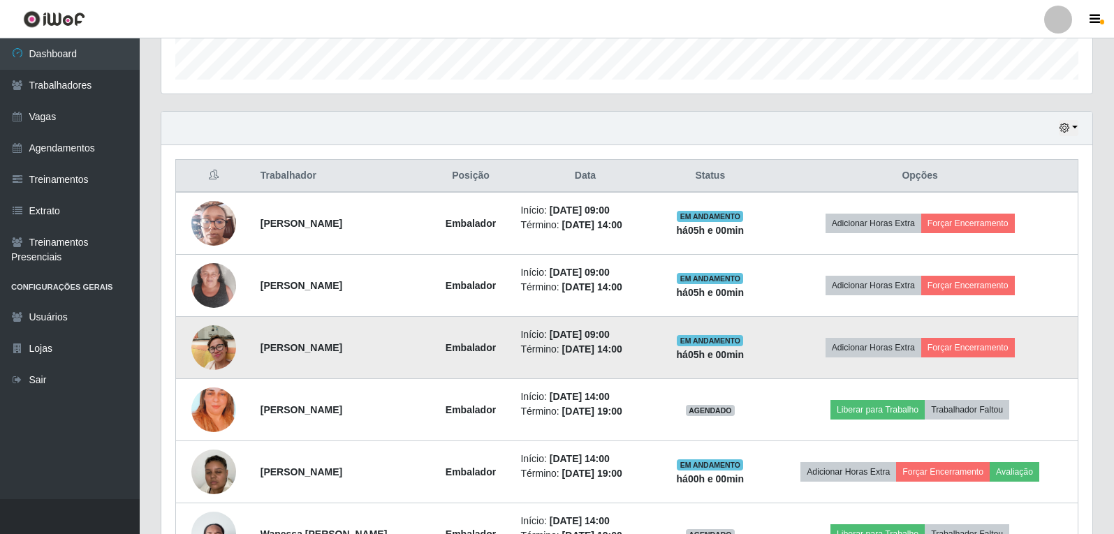
scroll to position [494, 0]
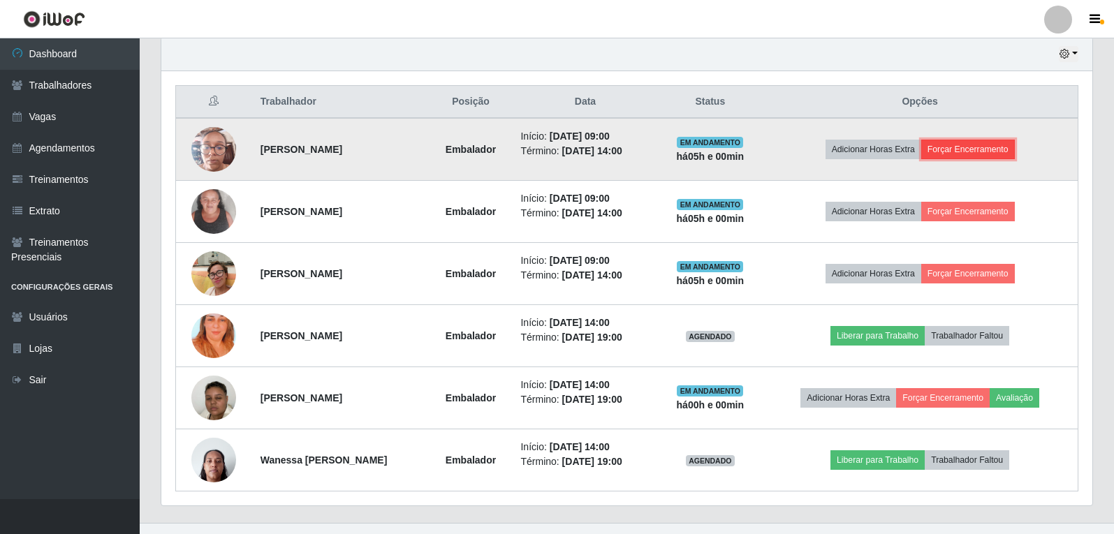
click at [977, 149] on button "Forçar Encerramento" at bounding box center [968, 150] width 94 height 20
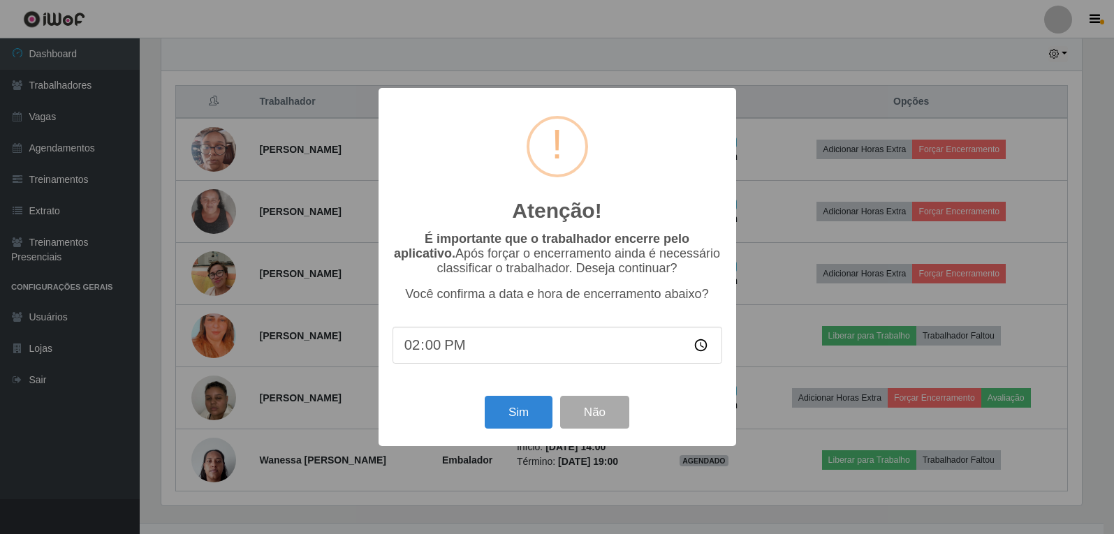
scroll to position [290, 924]
click at [496, 418] on button "Sim" at bounding box center [520, 412] width 68 height 33
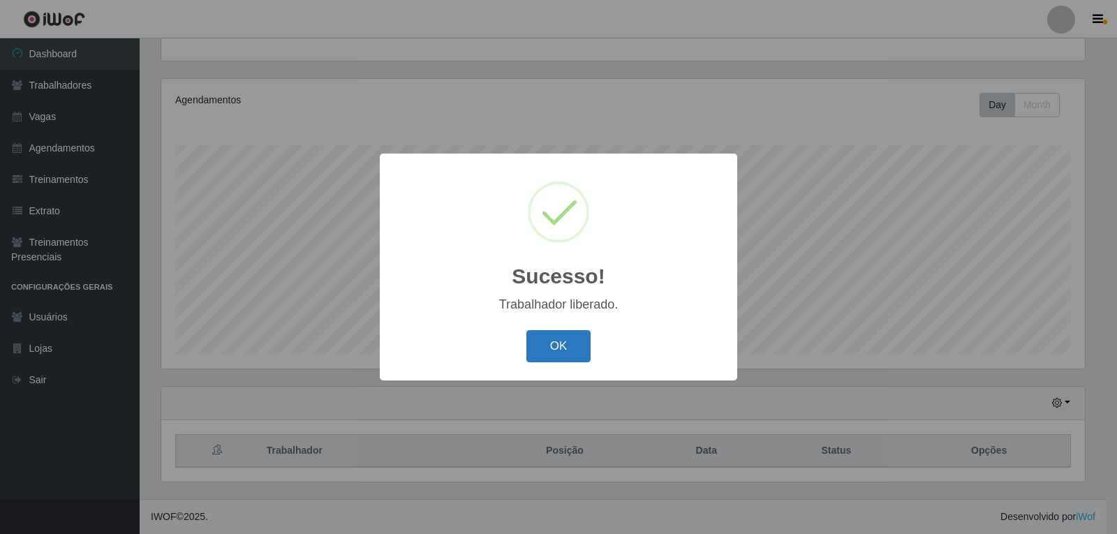
click at [549, 344] on button "OK" at bounding box center [558, 346] width 65 height 33
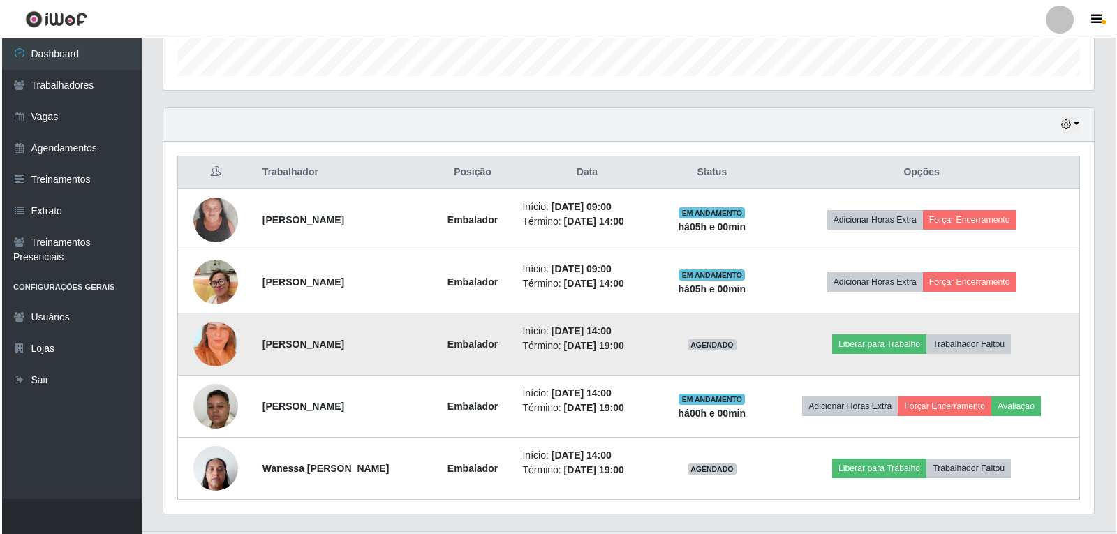
scroll to position [424, 0]
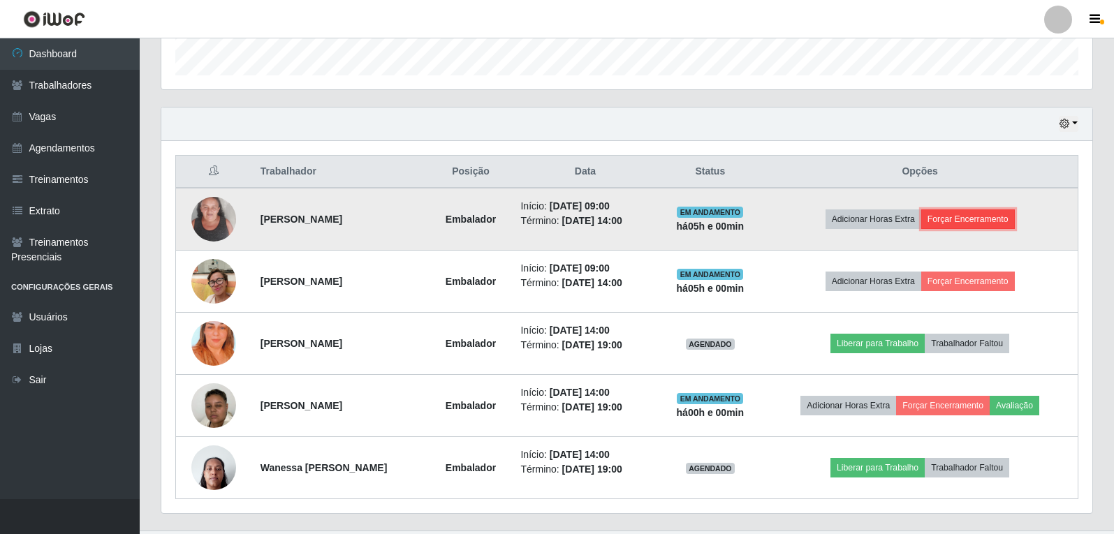
click at [963, 214] on button "Forçar Encerramento" at bounding box center [968, 219] width 94 height 20
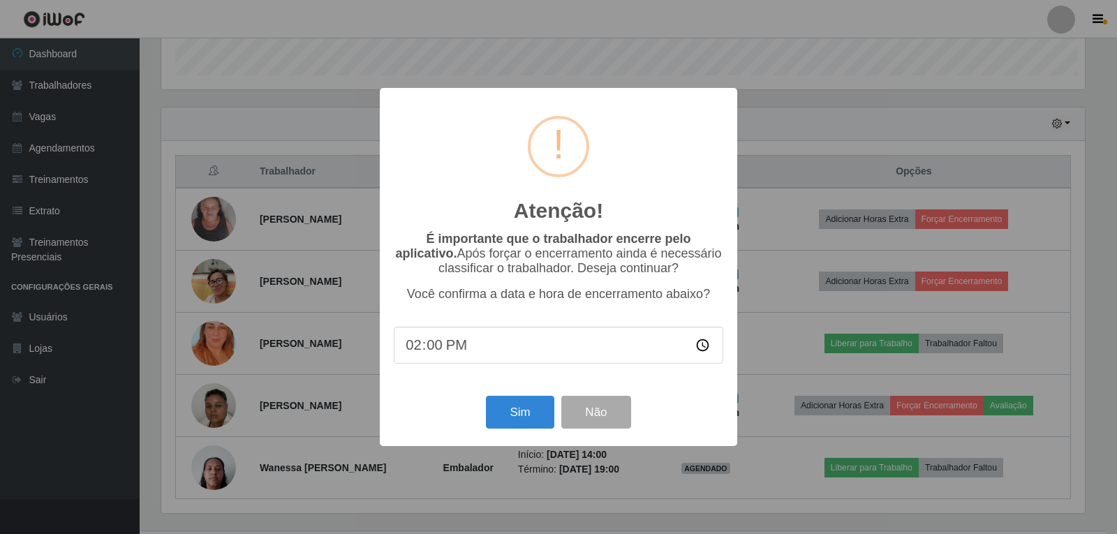
scroll to position [0, 0]
click at [517, 422] on button "Sim" at bounding box center [520, 412] width 68 height 33
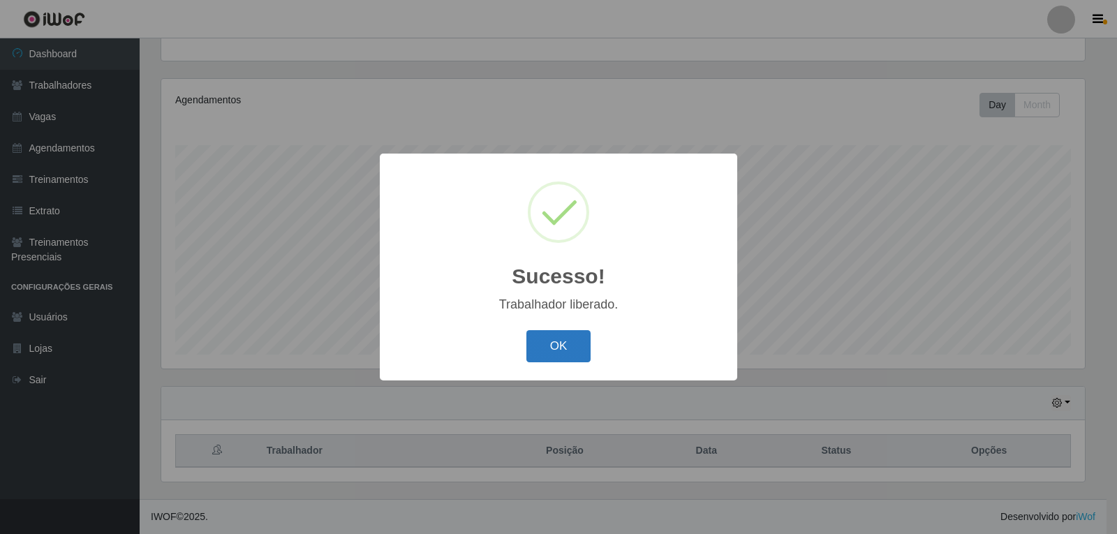
click at [562, 355] on button "OK" at bounding box center [558, 346] width 65 height 33
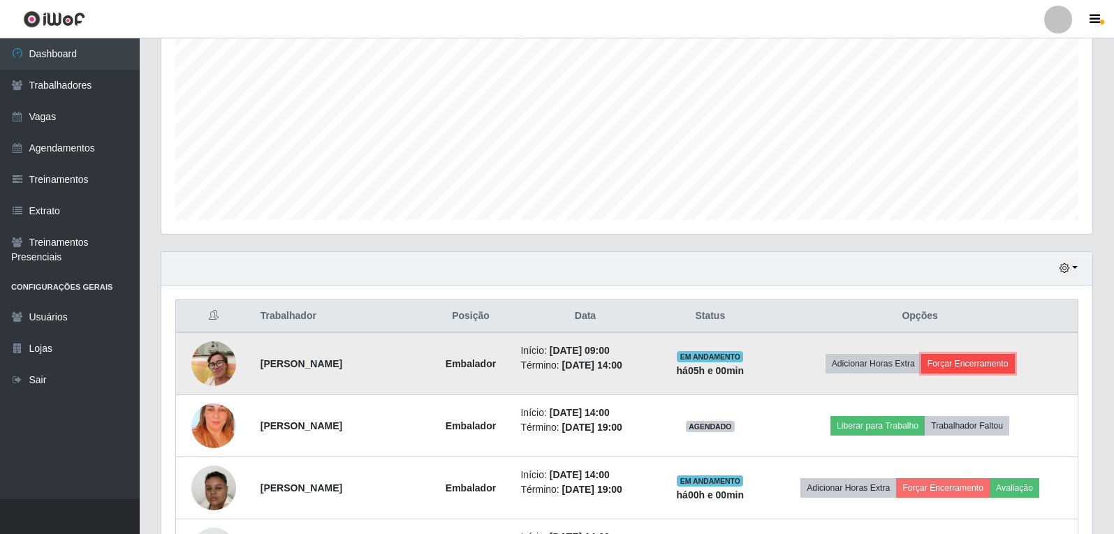
click at [991, 355] on button "Forçar Encerramento" at bounding box center [968, 364] width 94 height 20
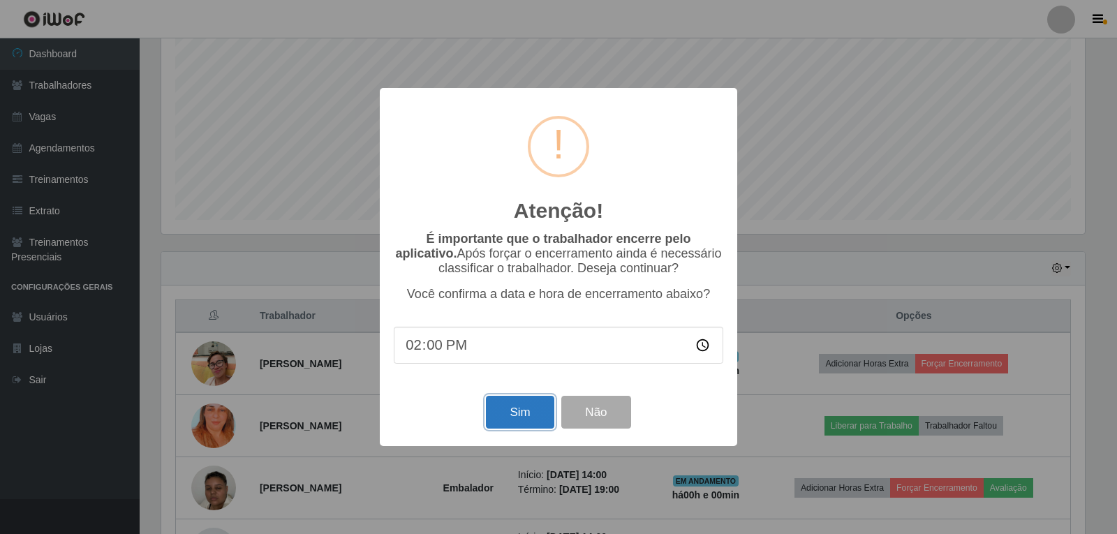
click at [521, 427] on button "Sim" at bounding box center [520, 412] width 68 height 33
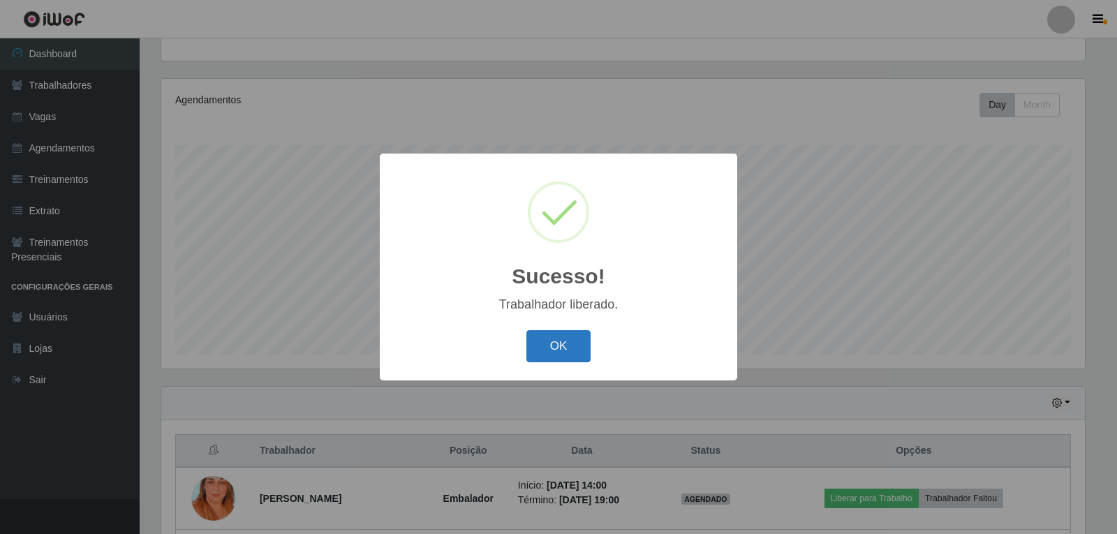
click at [563, 348] on button "OK" at bounding box center [558, 346] width 65 height 33
